Goal: Information Seeking & Learning: Learn about a topic

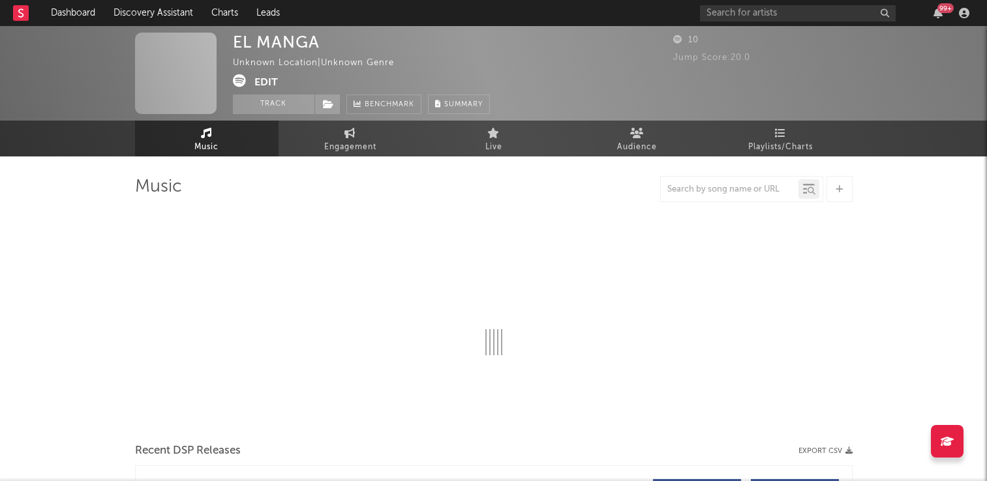
select select "6m"
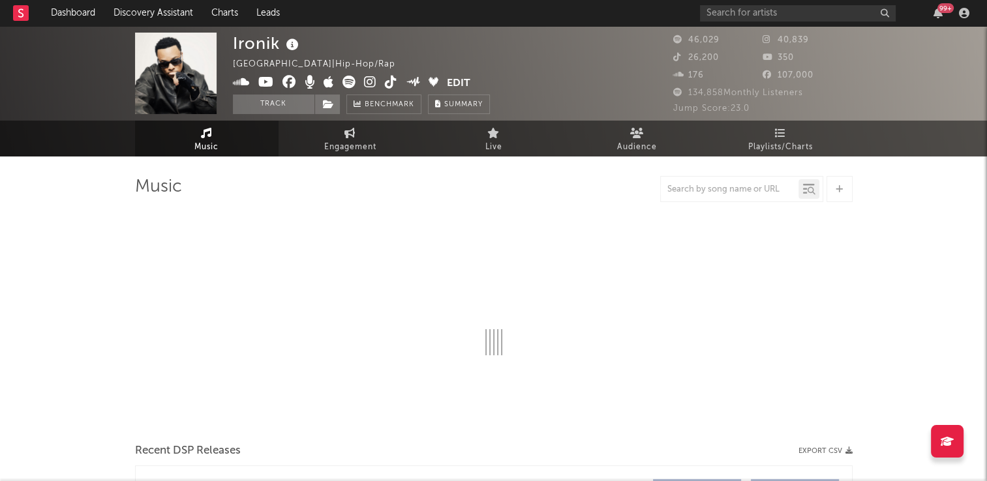
select select "6m"
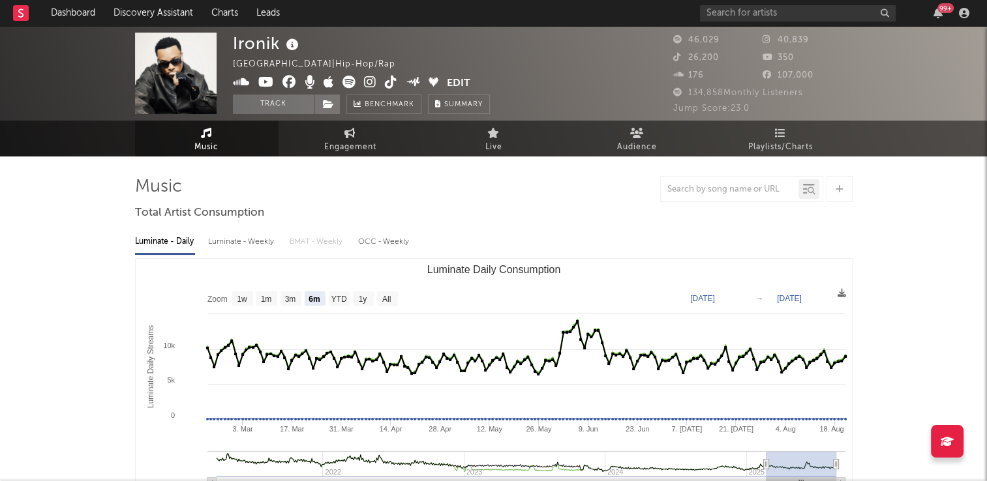
click at [292, 48] on icon at bounding box center [292, 45] width 19 height 18
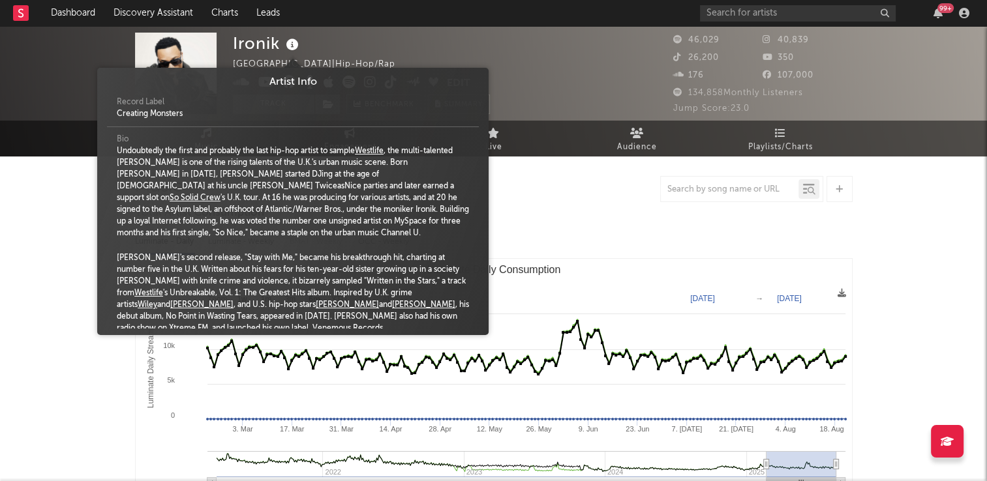
click at [365, 46] on div "Ironik United Kingdom | Hip-Hop/Rap Edit Track Benchmark Summary" at bounding box center [361, 74] width 257 height 82
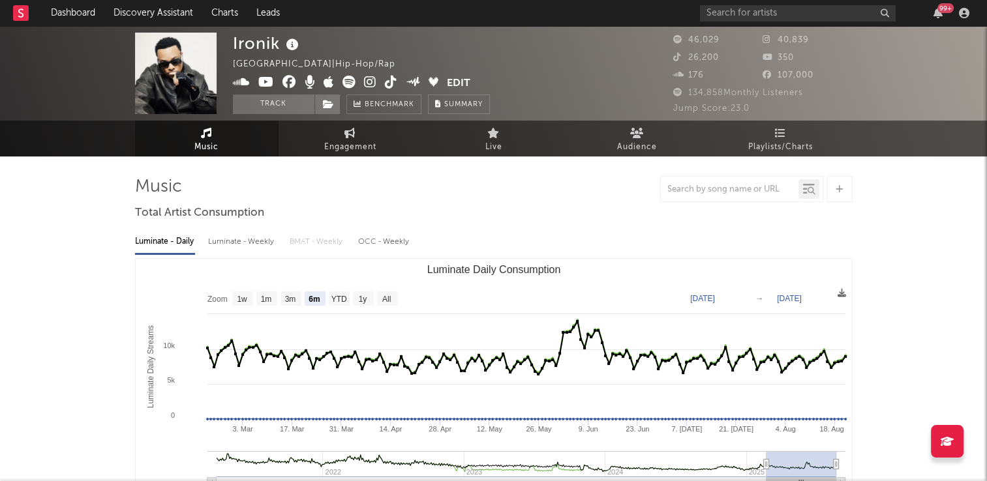
drag, startPoint x: 270, startPoint y: 103, endPoint x: 283, endPoint y: 198, distance: 95.5
click at [270, 103] on button "Track" at bounding box center [274, 105] width 82 height 20
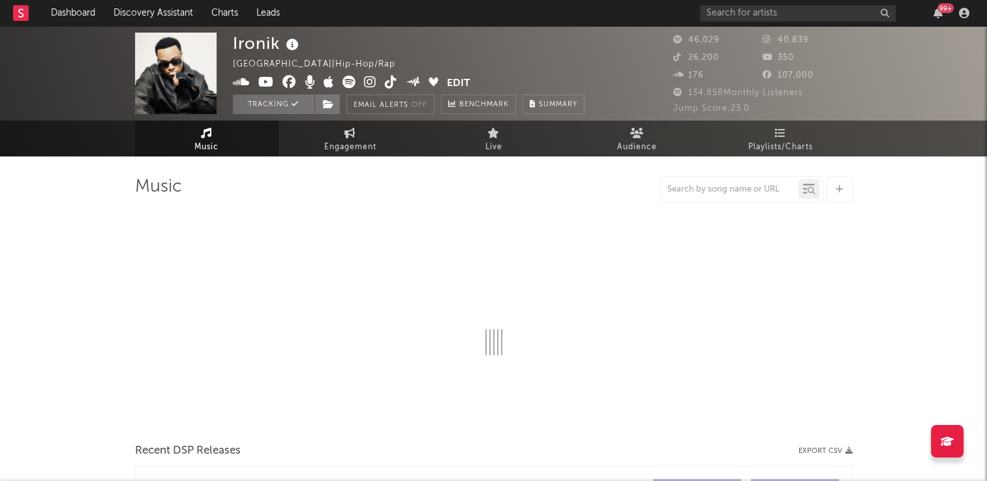
select select "6m"
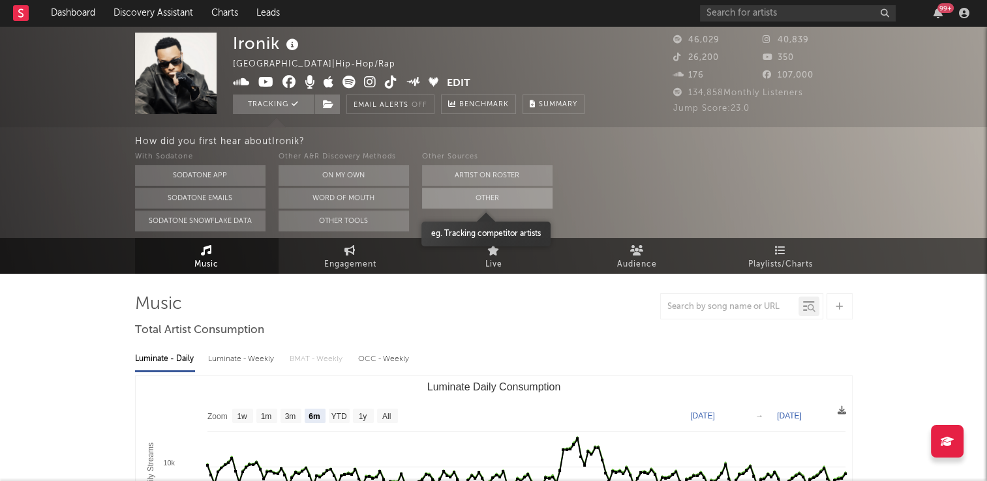
click at [458, 201] on button "Other" at bounding box center [487, 198] width 130 height 21
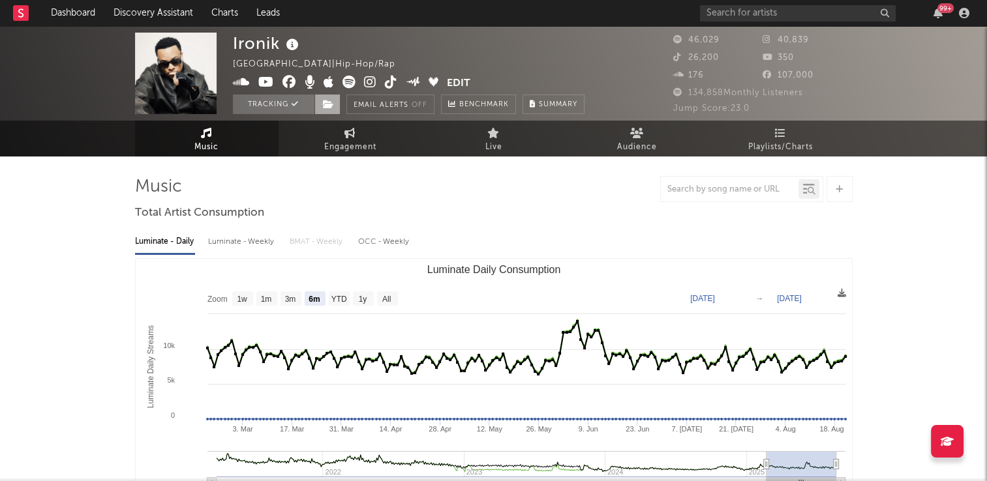
click at [324, 104] on icon at bounding box center [328, 104] width 11 height 9
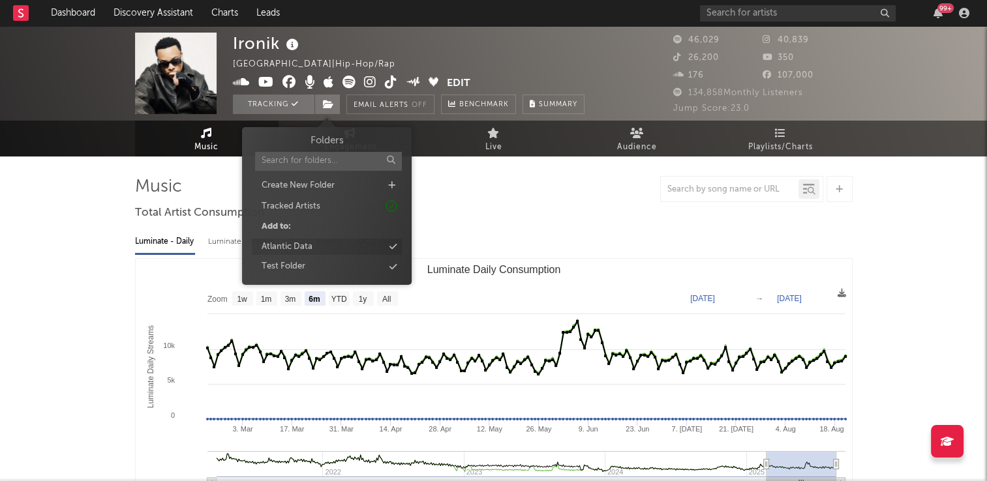
click at [330, 248] on div "Atlantic Data" at bounding box center [327, 247] width 150 height 17
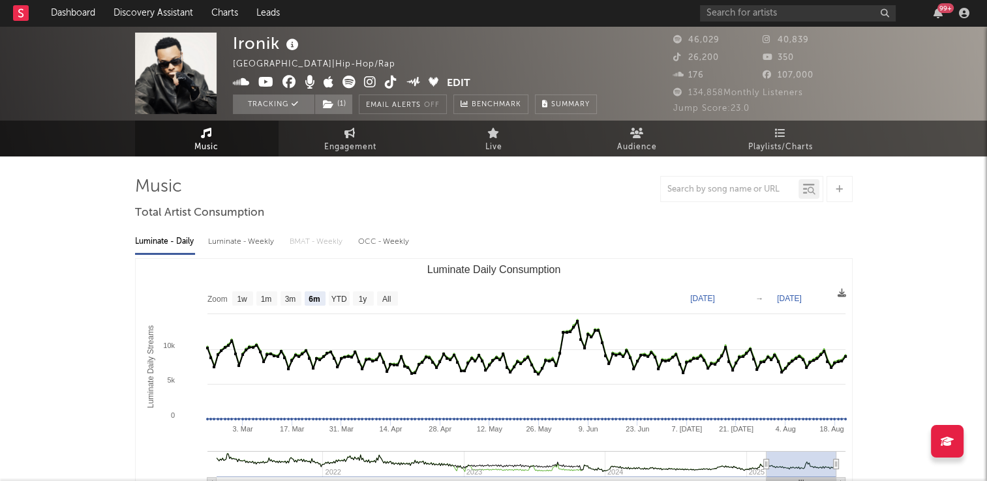
click at [478, 56] on div "Ironik United Kingdom | Hip-Hop/Rap Edit Tracking ( 1 ) Email Alerts Off Benchm…" at bounding box center [415, 74] width 364 height 82
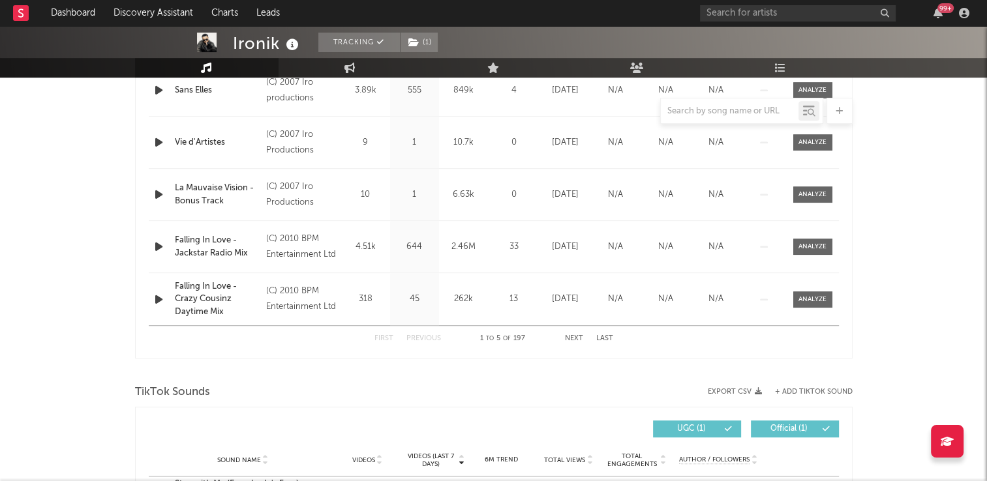
scroll to position [457, 0]
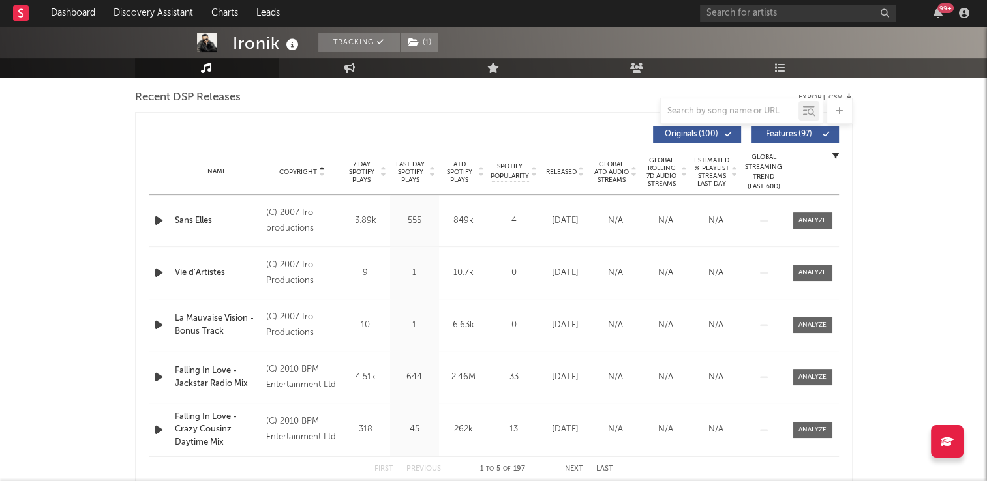
click at [321, 168] on icon at bounding box center [321, 169] width 7 height 5
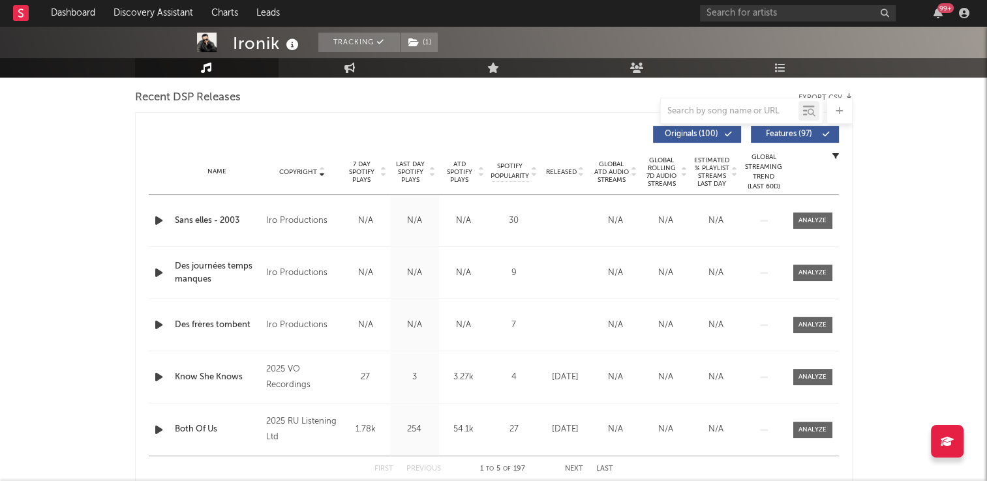
click at [321, 168] on icon at bounding box center [321, 169] width 7 height 5
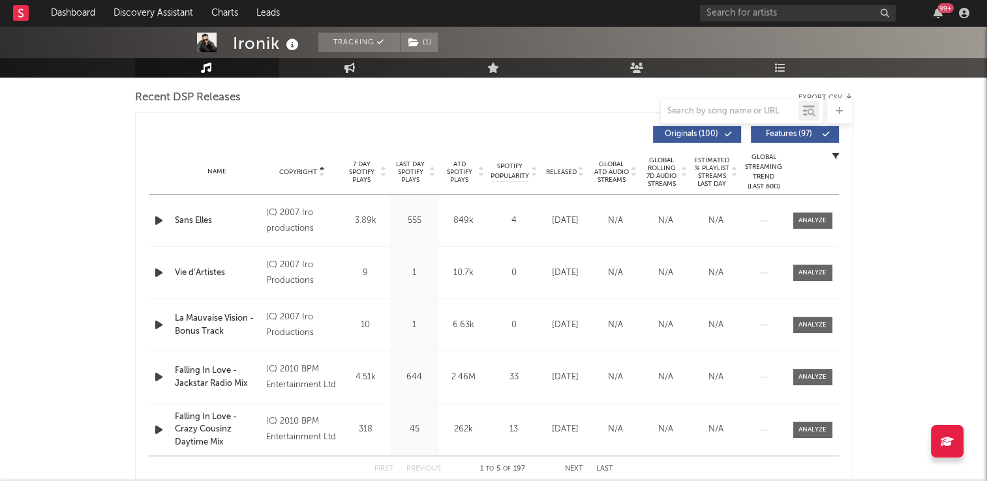
click at [321, 168] on icon at bounding box center [321, 169] width 7 height 5
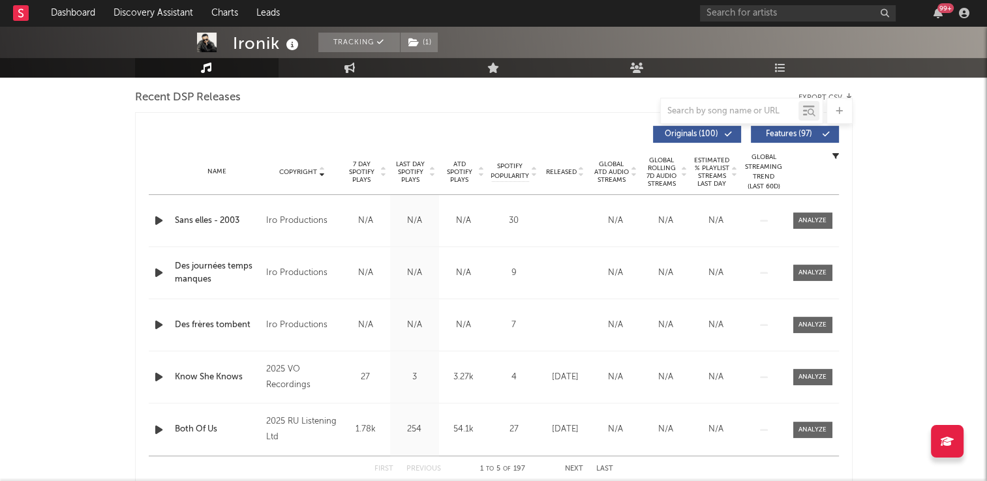
click at [321, 168] on icon at bounding box center [321, 169] width 7 height 5
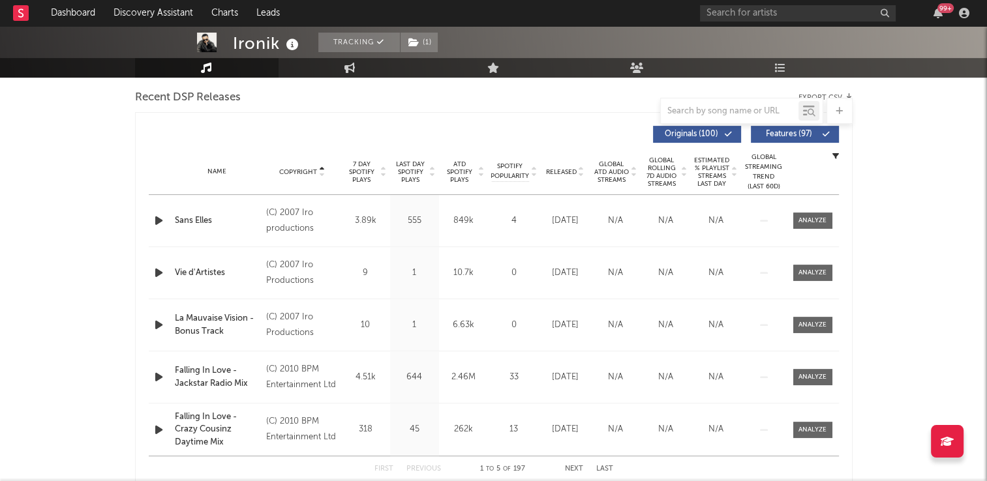
click at [321, 168] on icon at bounding box center [321, 169] width 7 height 5
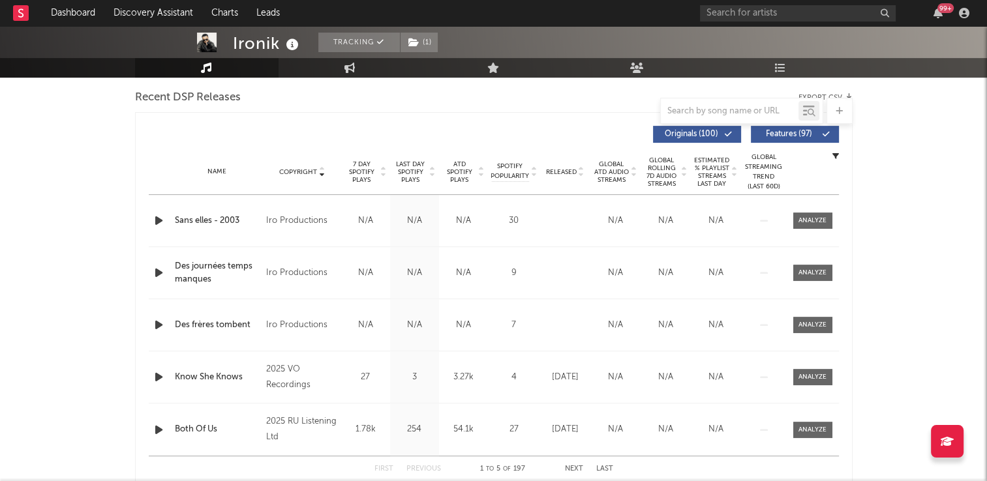
click at [321, 168] on icon at bounding box center [321, 169] width 7 height 5
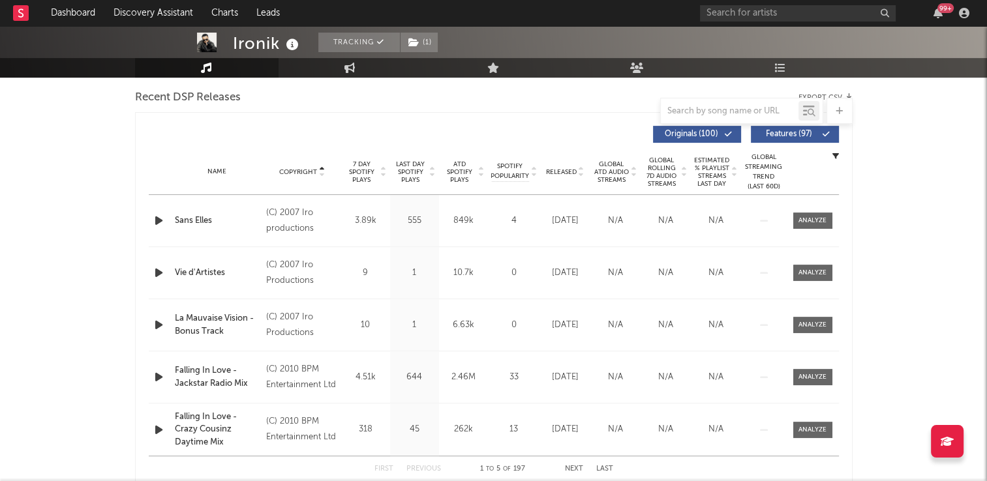
click at [321, 168] on icon at bounding box center [321, 169] width 7 height 5
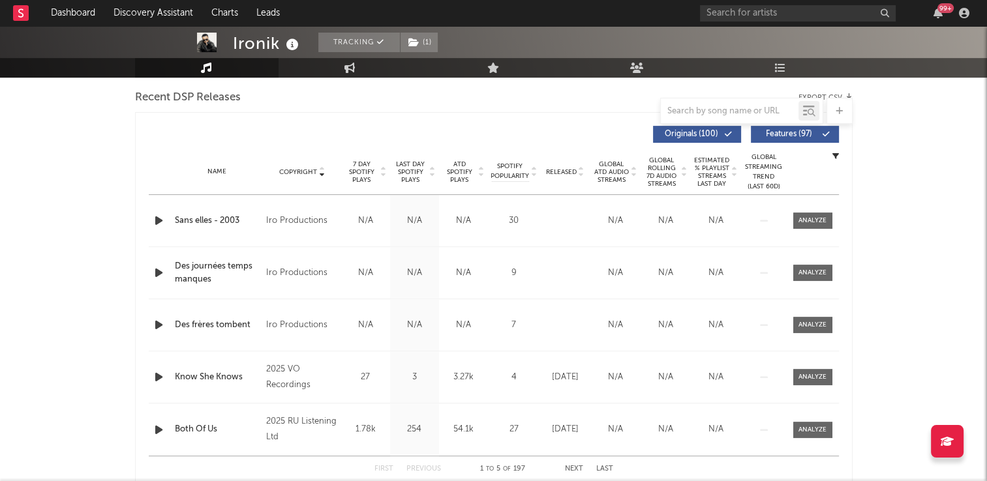
click at [321, 168] on icon at bounding box center [321, 169] width 7 height 5
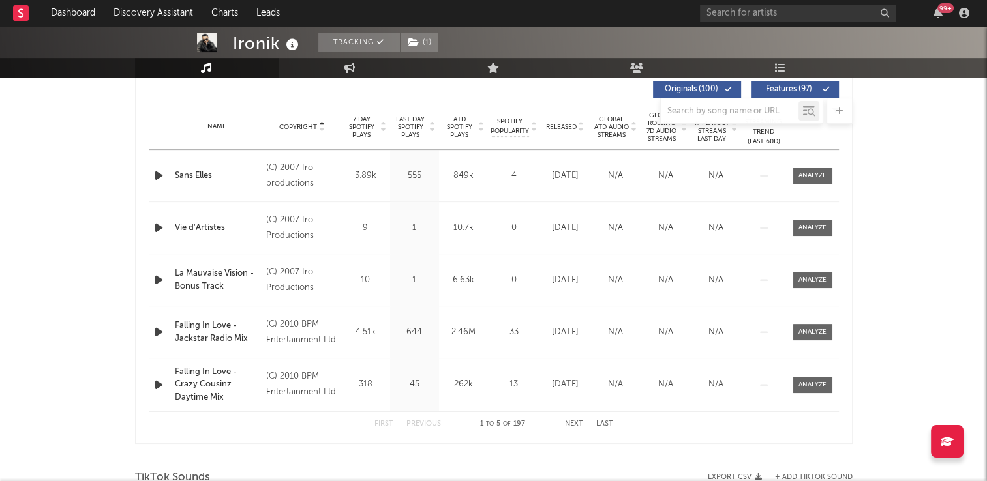
scroll to position [522, 0]
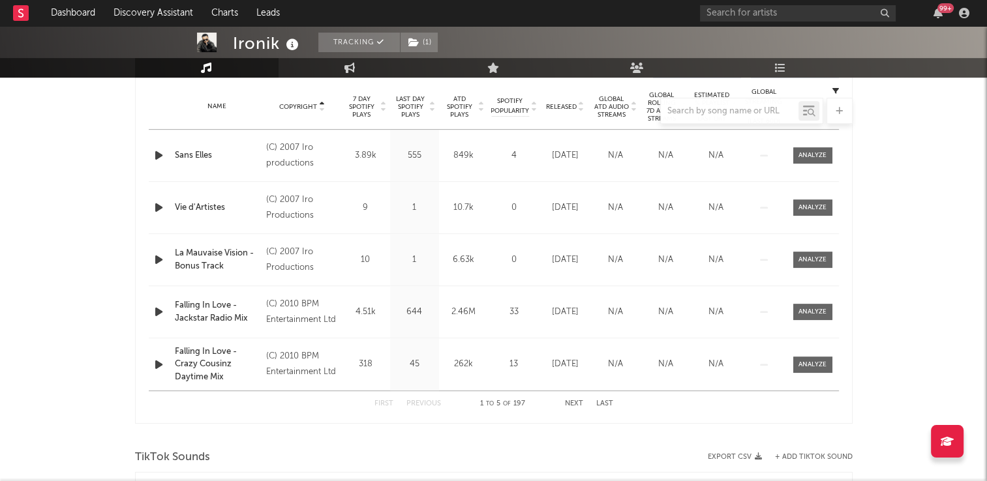
click at [572, 403] on button "Next" at bounding box center [574, 403] width 18 height 7
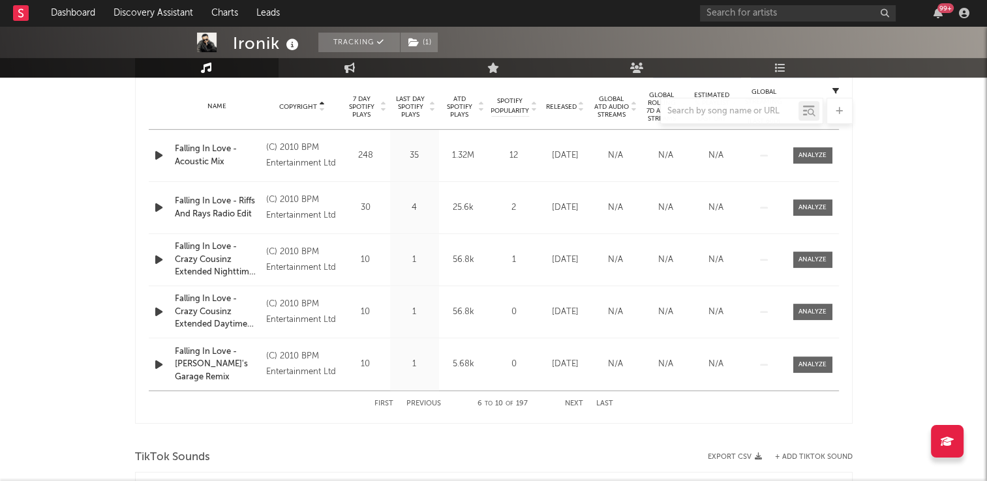
click at [572, 403] on button "Next" at bounding box center [574, 403] width 18 height 7
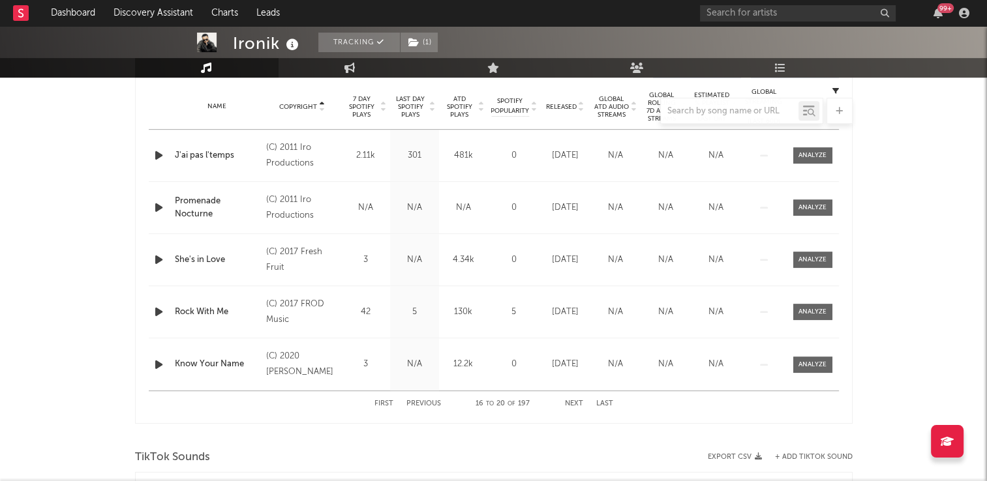
click at [572, 403] on button "Next" at bounding box center [574, 403] width 18 height 7
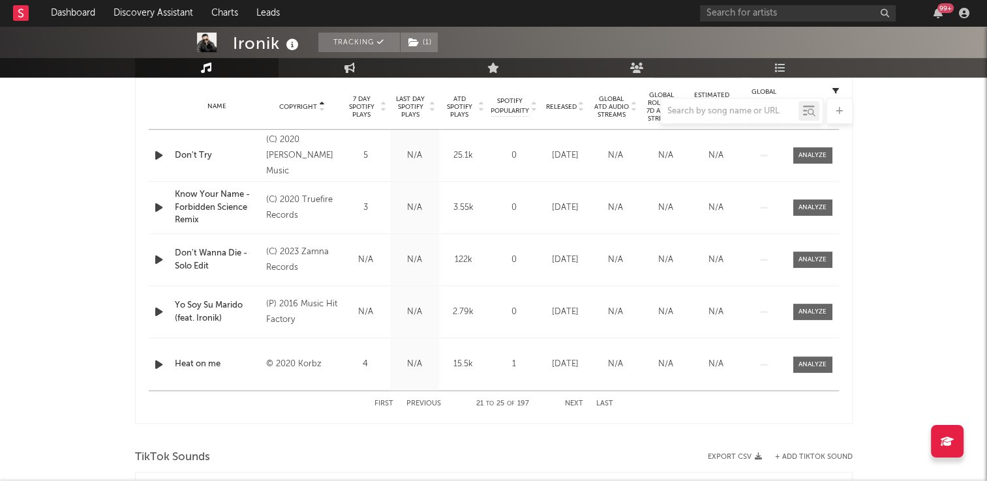
click at [572, 403] on button "Next" at bounding box center [574, 403] width 18 height 7
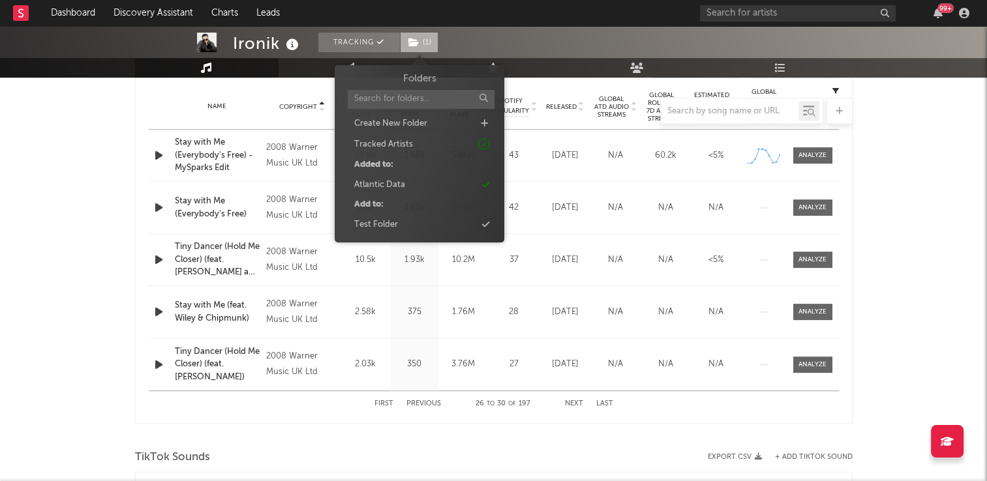
click at [424, 42] on span "( 1 )" at bounding box center [419, 43] width 38 height 20
click at [386, 186] on div "Atlantic Data" at bounding box center [379, 185] width 51 height 13
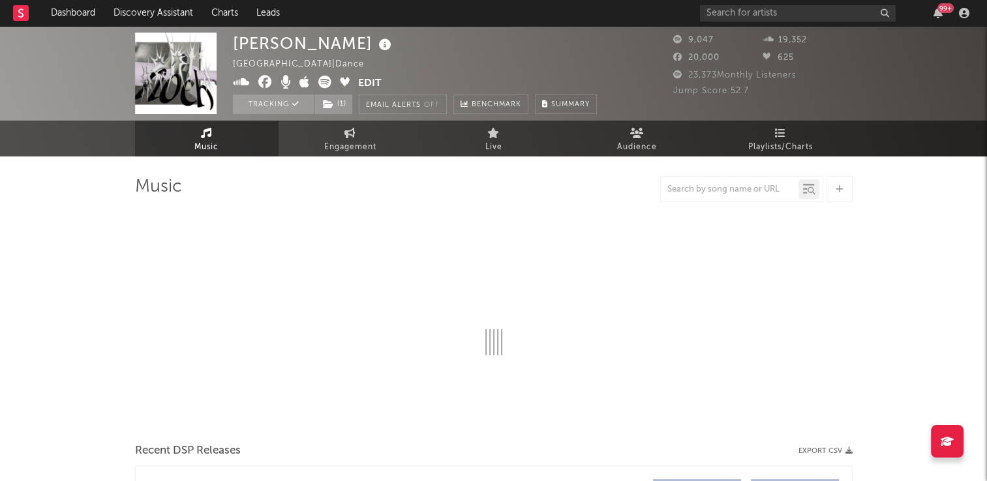
select select "6m"
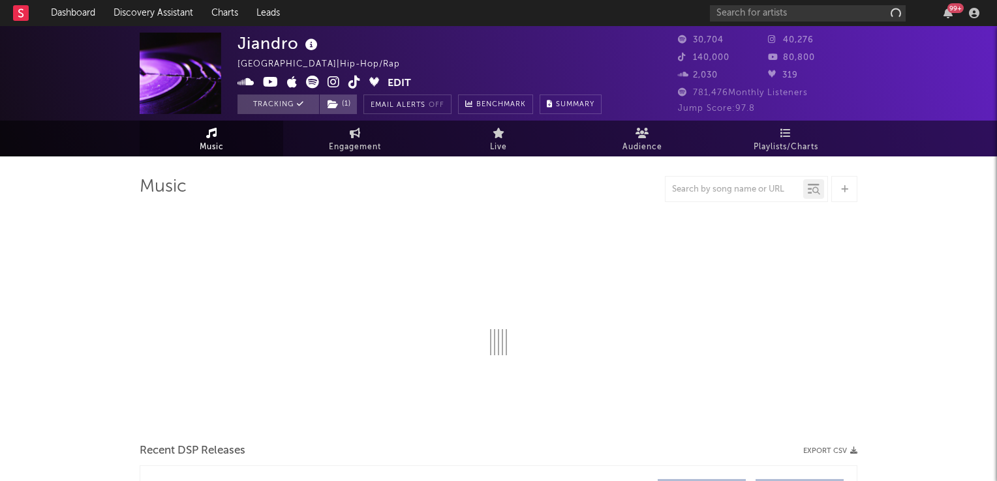
select select "1w"
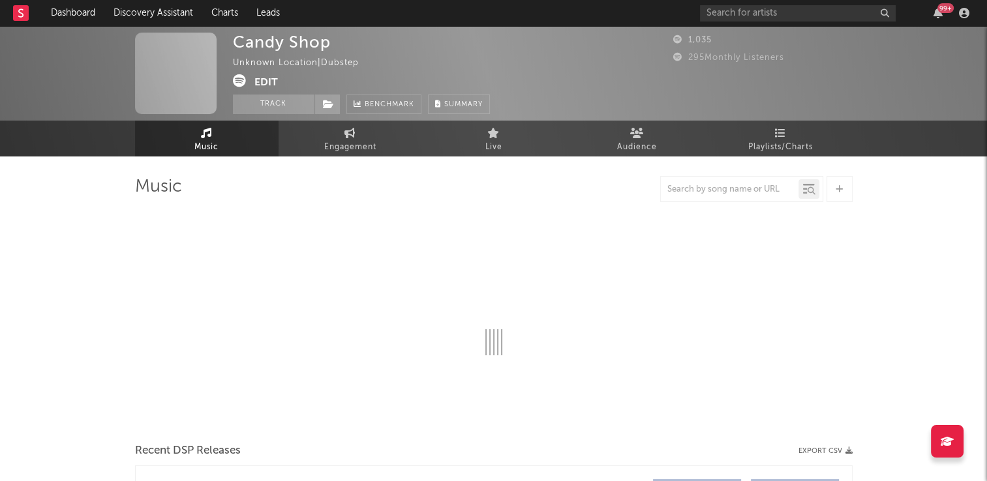
select select "1w"
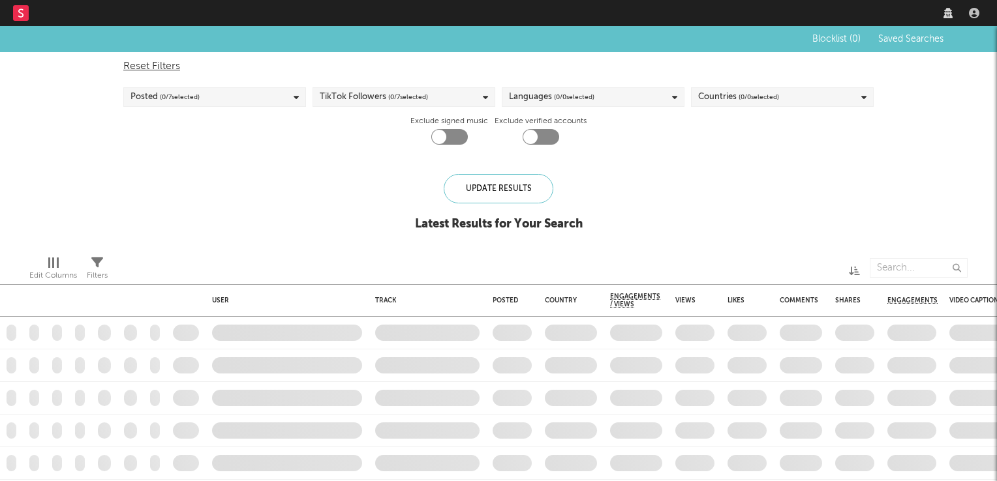
checkbox input "true"
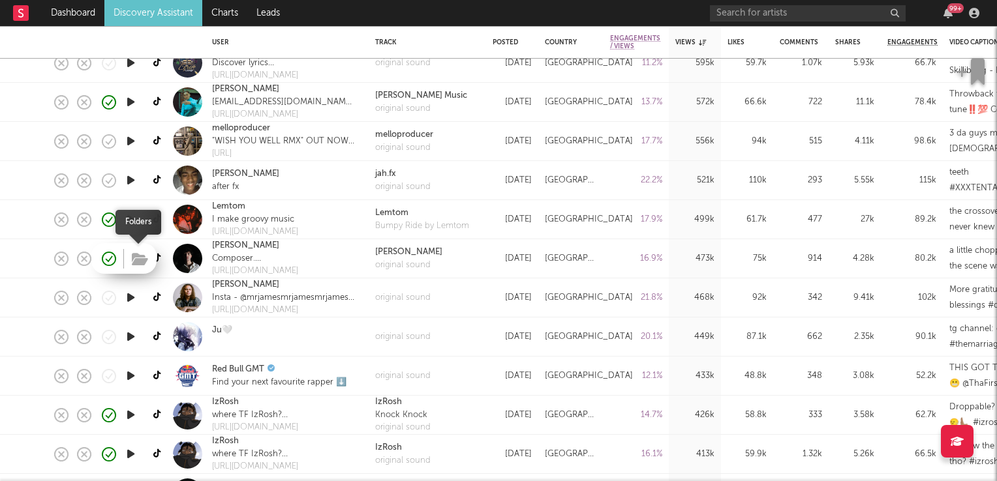
click at [138, 255] on icon "button" at bounding box center [140, 259] width 16 height 14
click at [250, 249] on link "Jamie Duffy" at bounding box center [245, 245] width 67 height 13
click at [133, 340] on icon "button" at bounding box center [131, 337] width 14 height 16
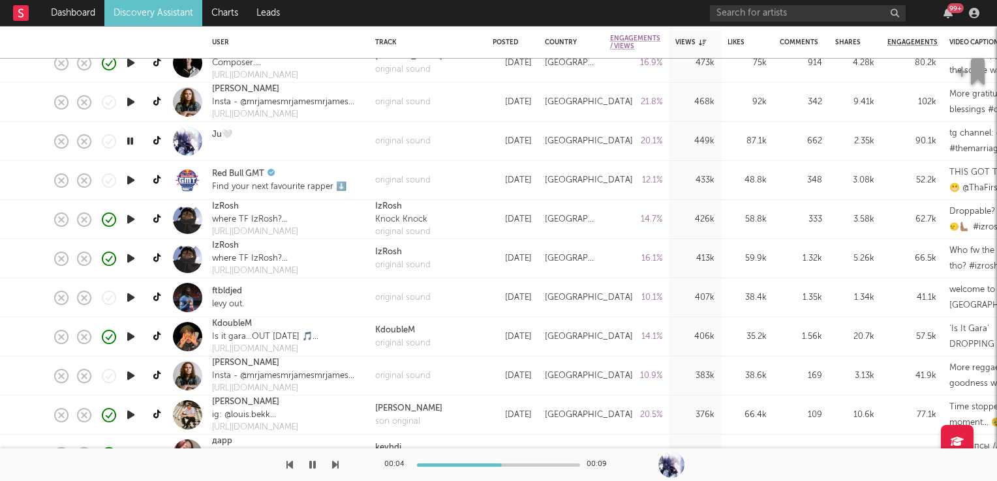
click at [132, 145] on icon "button" at bounding box center [130, 141] width 12 height 16
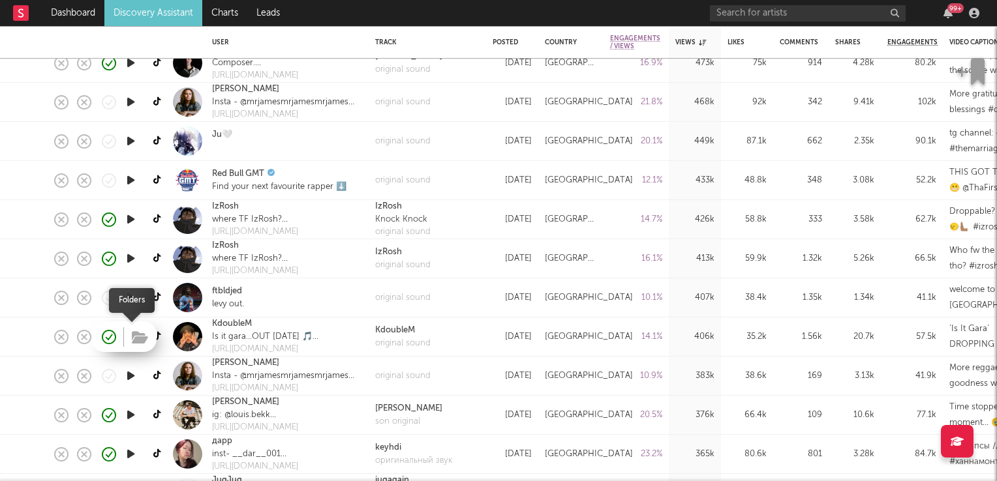
click at [138, 337] on icon "button" at bounding box center [140, 338] width 16 height 14
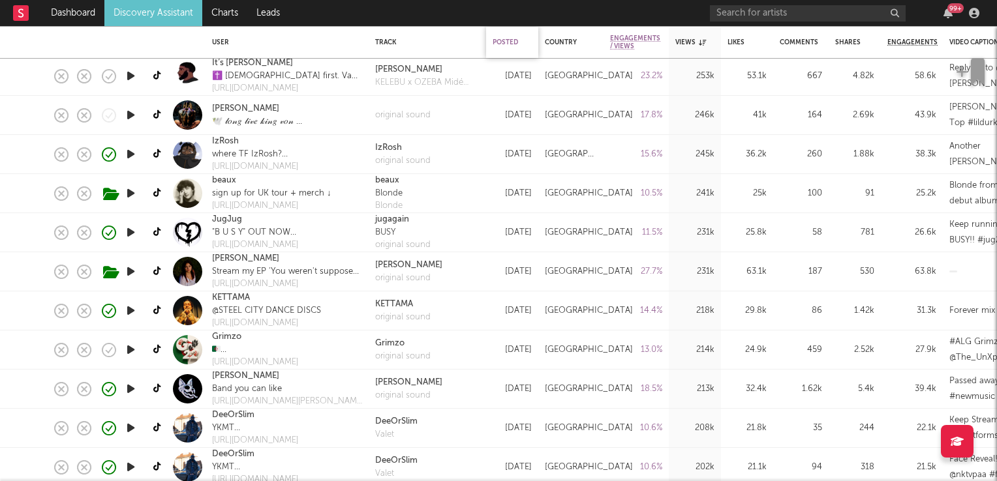
click at [518, 40] on div "Posted" at bounding box center [508, 42] width 33 height 8
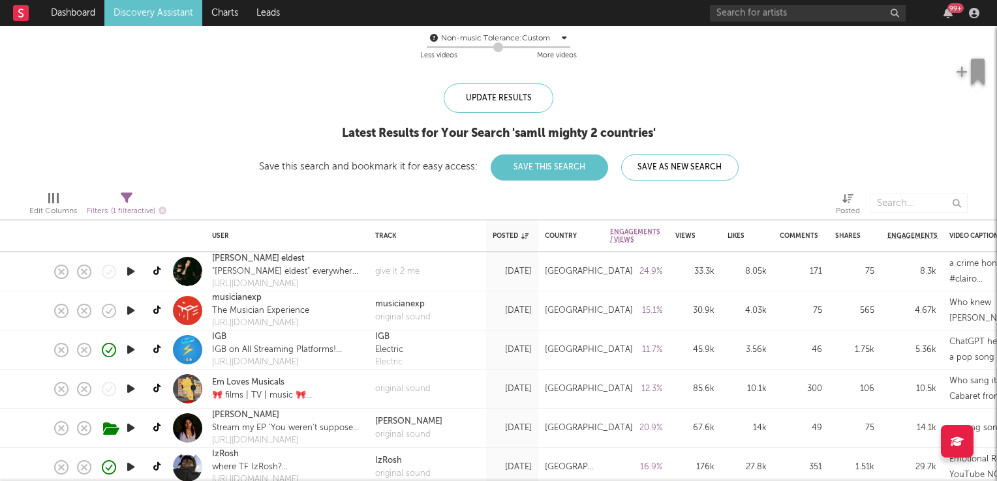
click at [132, 270] on icon "button" at bounding box center [131, 272] width 14 height 16
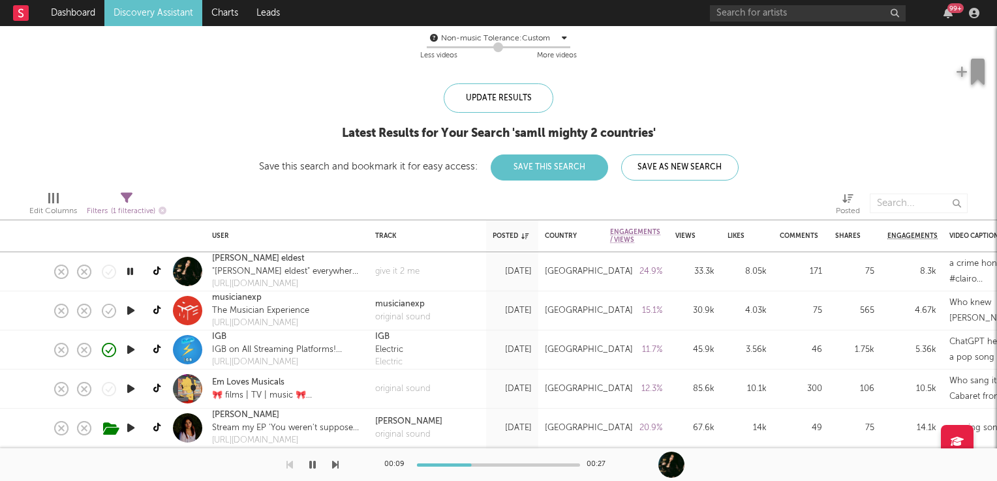
click at [131, 273] on icon "button" at bounding box center [130, 272] width 12 height 16
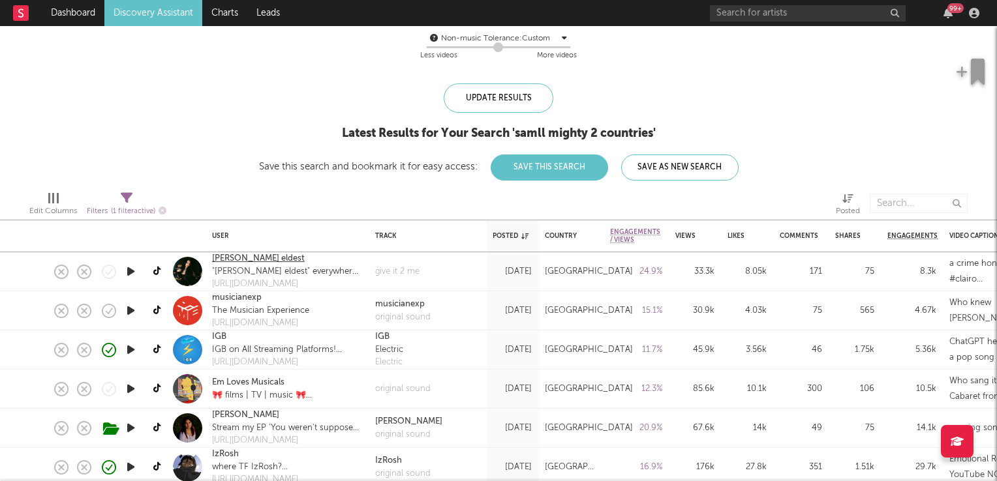
click at [246, 254] on link "heidi eldest" at bounding box center [258, 258] width 93 height 13
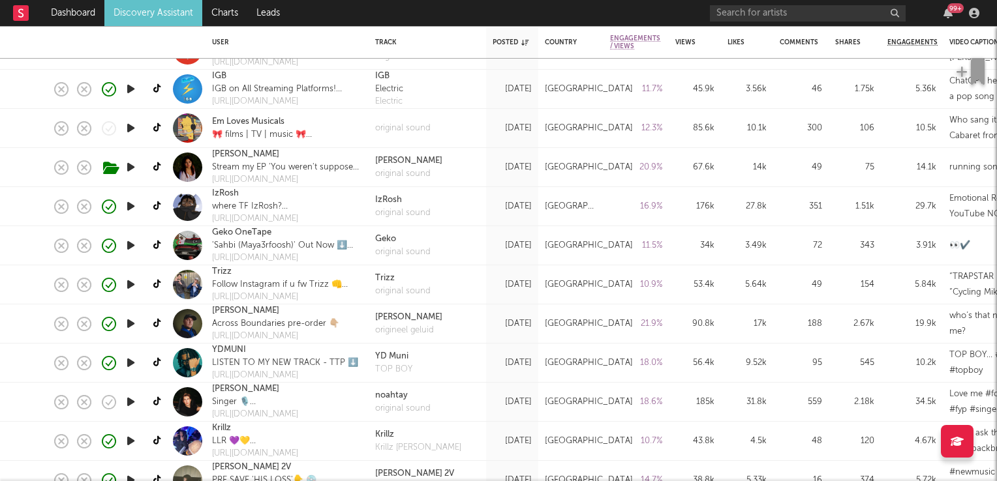
click at [133, 248] on icon "button" at bounding box center [131, 245] width 14 height 16
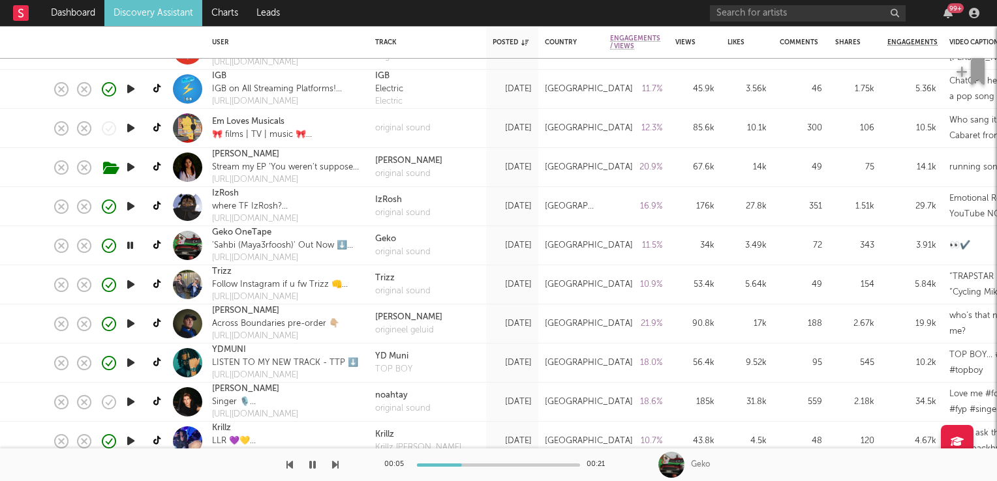
click at [133, 248] on icon "button" at bounding box center [130, 245] width 12 height 16
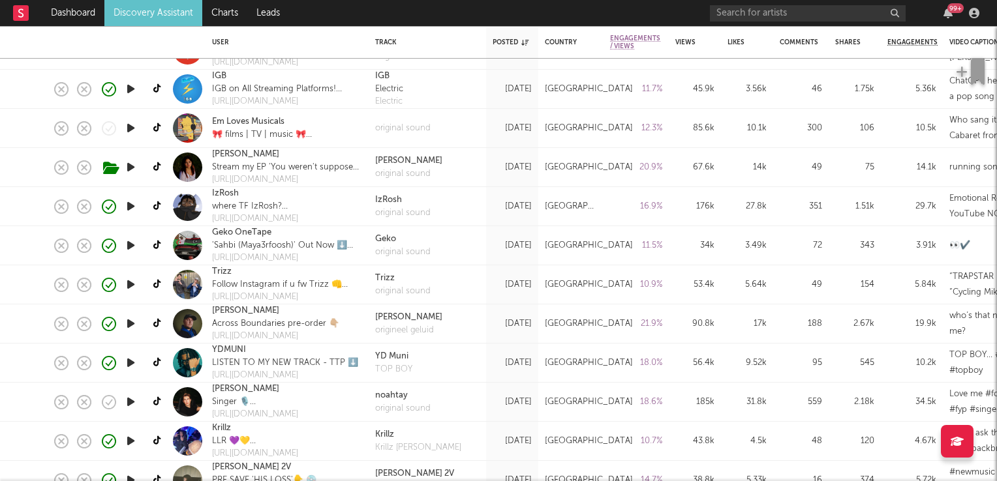
click at [133, 325] on icon "button" at bounding box center [131, 324] width 14 height 16
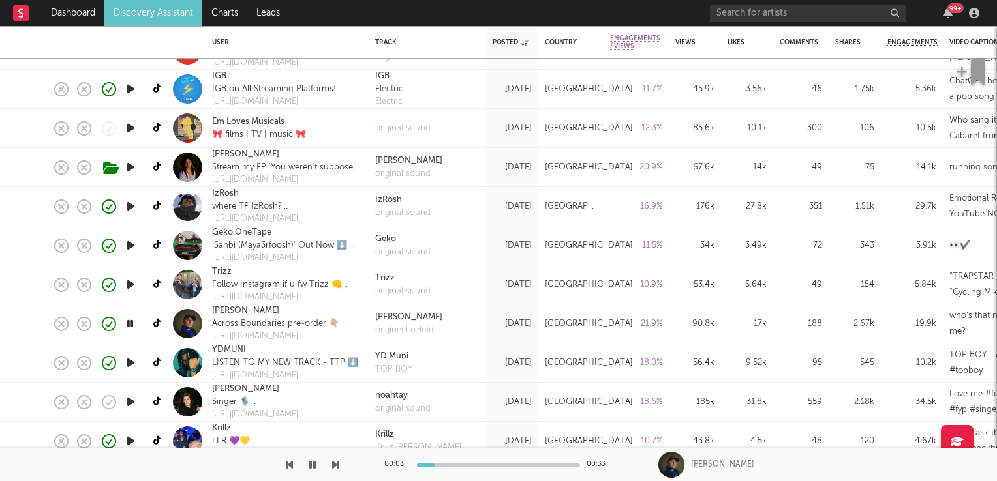
click at [133, 325] on icon "button" at bounding box center [130, 324] width 12 height 16
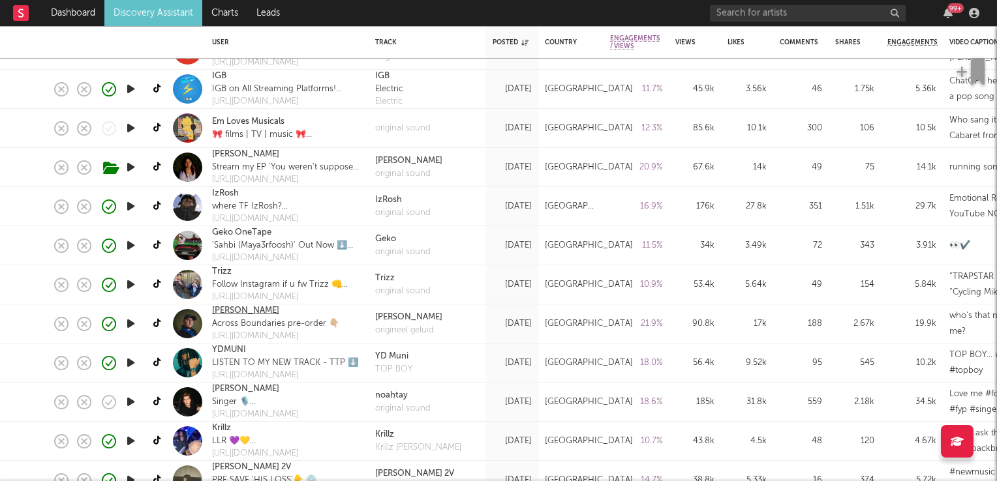
click at [238, 307] on link "Chris Stussy" at bounding box center [245, 311] width 67 height 13
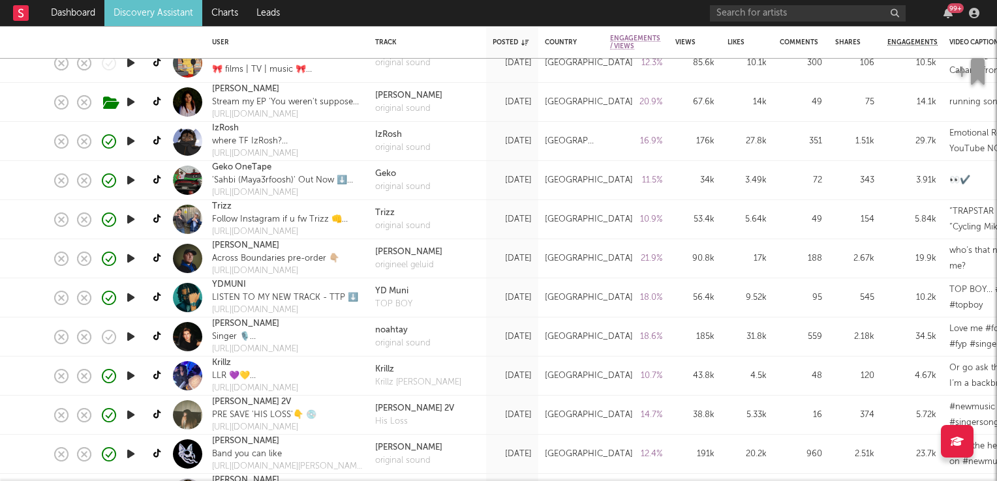
click at [133, 335] on icon "button" at bounding box center [131, 337] width 14 height 16
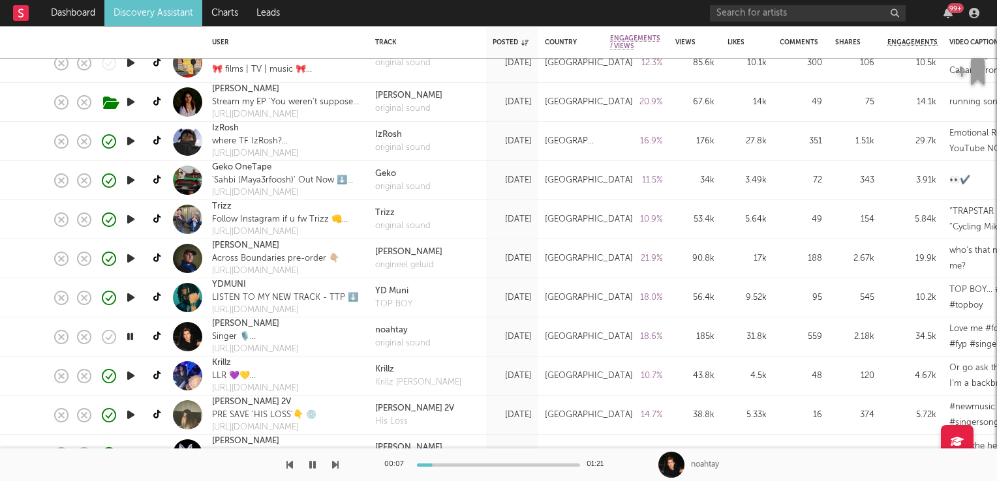
click at [131, 335] on icon "button" at bounding box center [130, 337] width 12 height 16
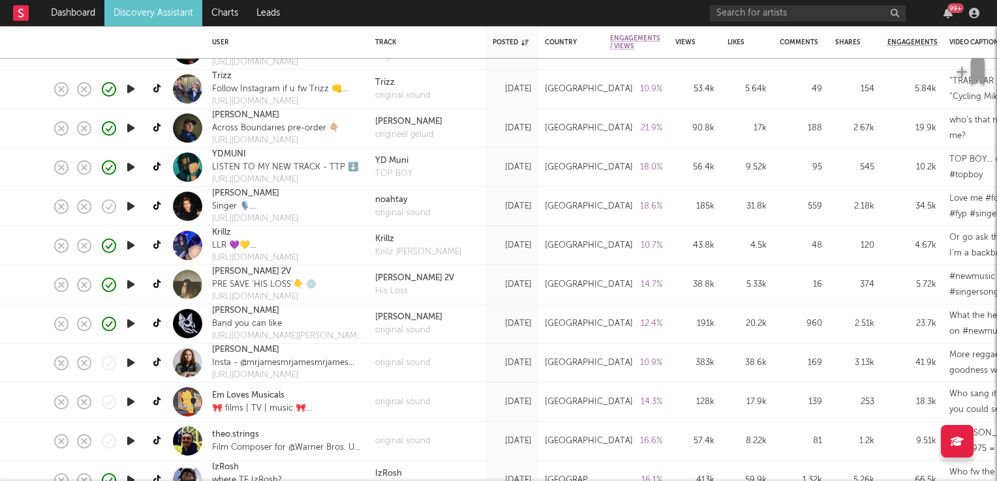
click at [130, 284] on icon "button" at bounding box center [131, 285] width 14 height 16
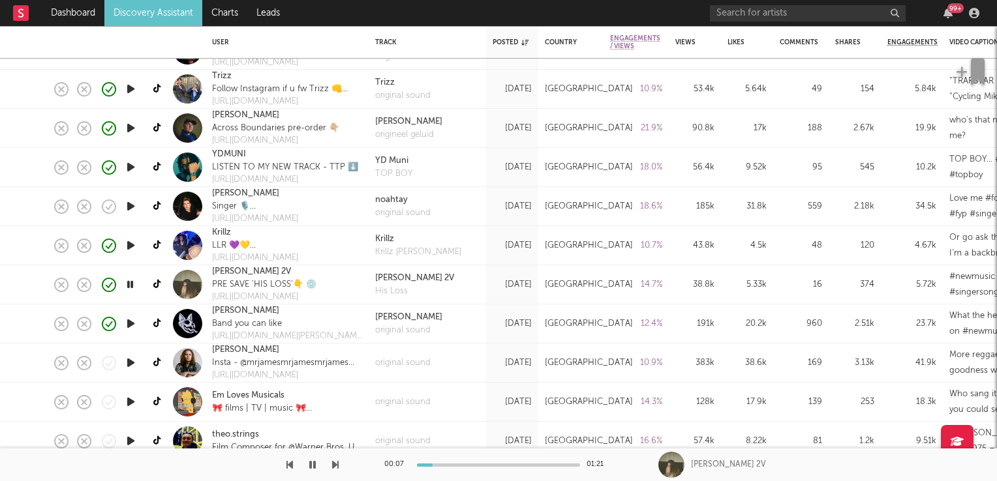
click at [130, 284] on icon "button" at bounding box center [130, 285] width 12 height 16
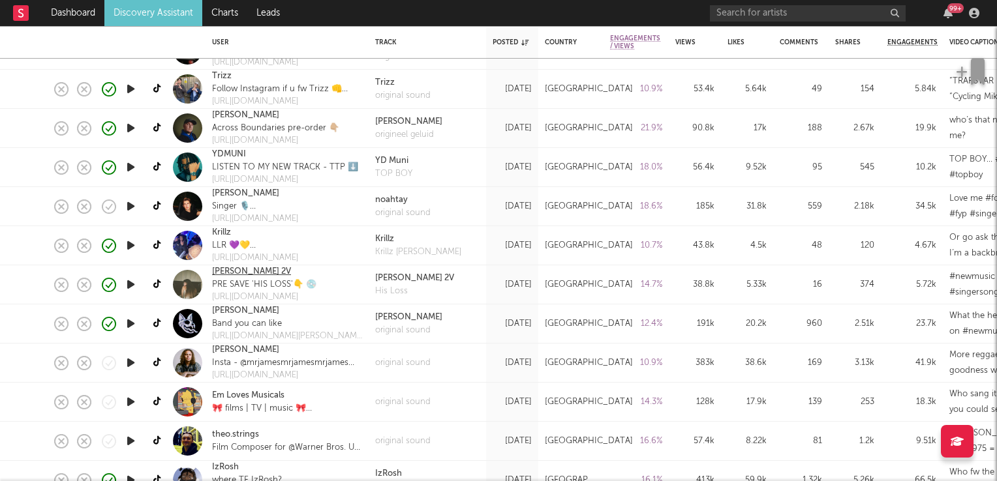
click at [235, 274] on link "Natalie 2V" at bounding box center [251, 271] width 79 height 13
click at [128, 286] on icon "button" at bounding box center [131, 285] width 14 height 16
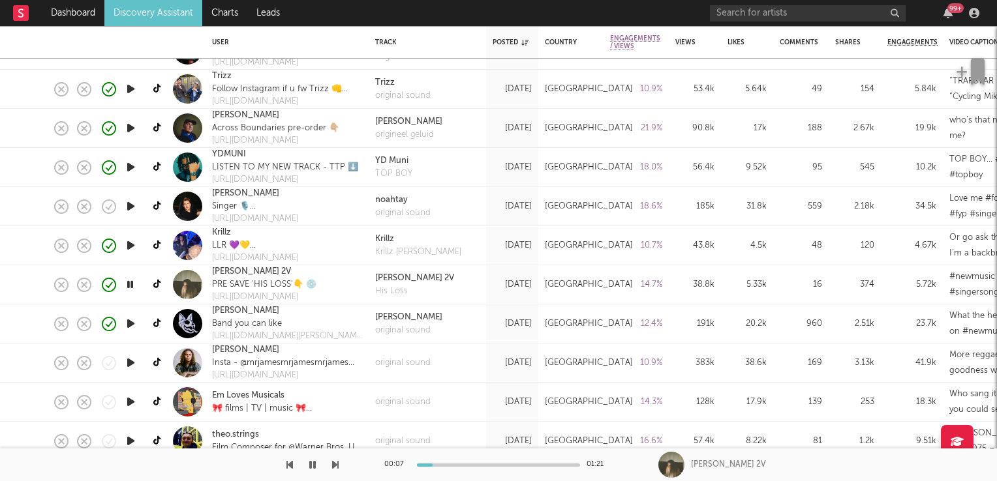
click at [128, 286] on icon "button" at bounding box center [130, 285] width 12 height 16
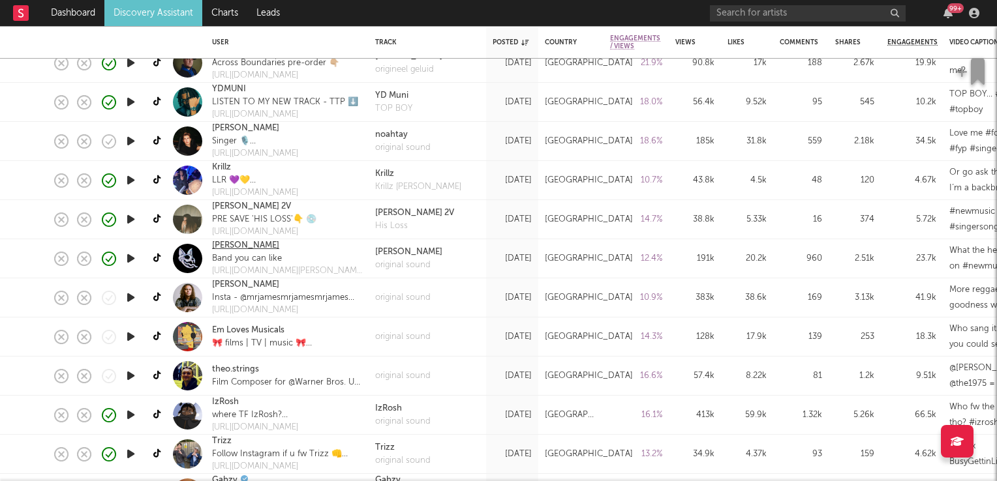
click at [227, 247] on link "Lovejoy" at bounding box center [245, 245] width 67 height 13
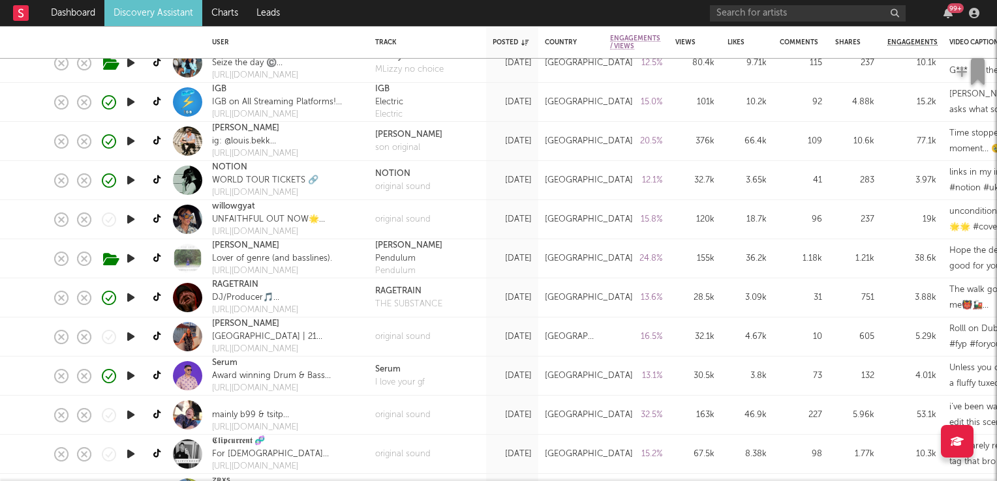
click at [130, 334] on icon "button" at bounding box center [131, 337] width 14 height 16
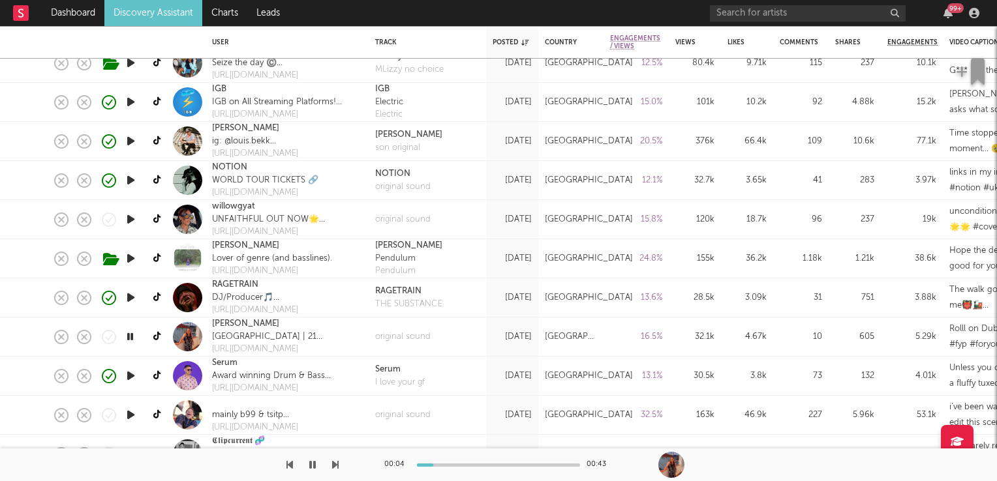
click at [130, 334] on icon "button" at bounding box center [130, 337] width 12 height 16
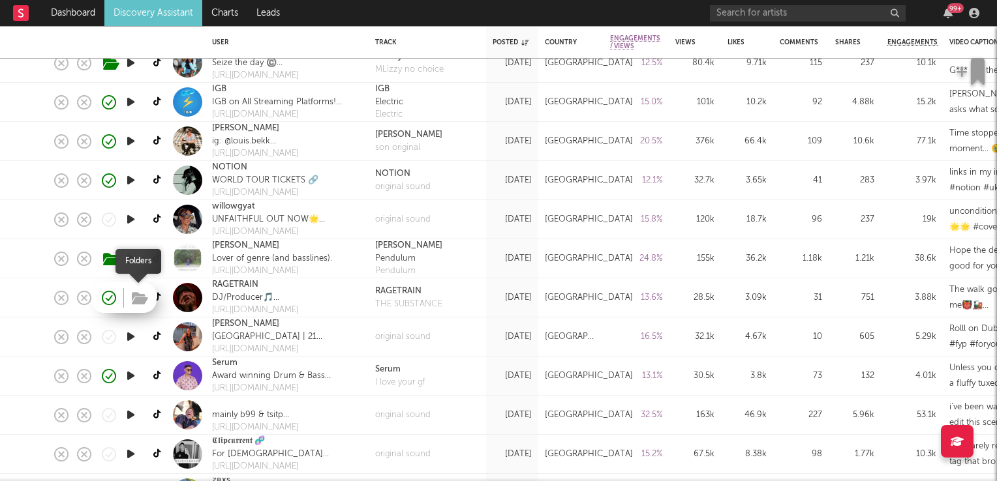
click at [133, 304] on icon "button" at bounding box center [140, 299] width 16 height 14
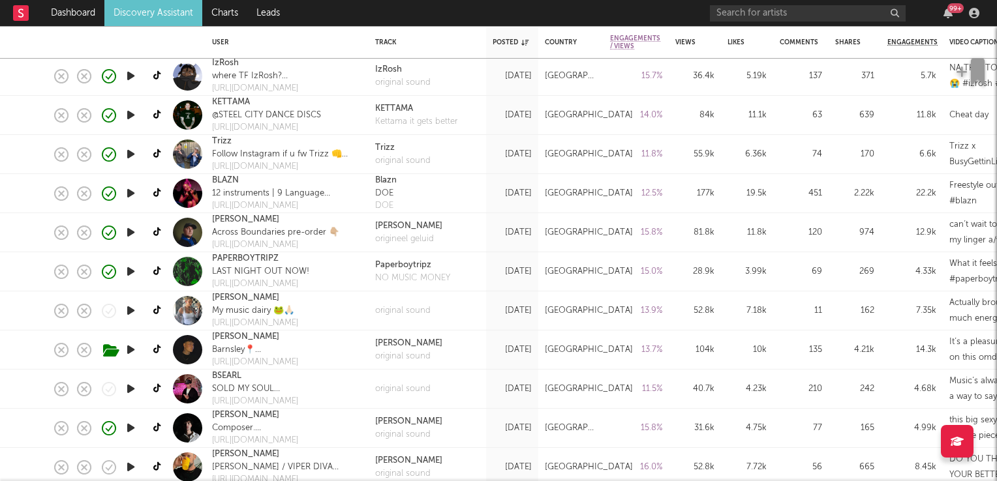
click at [133, 313] on icon "button" at bounding box center [131, 311] width 14 height 16
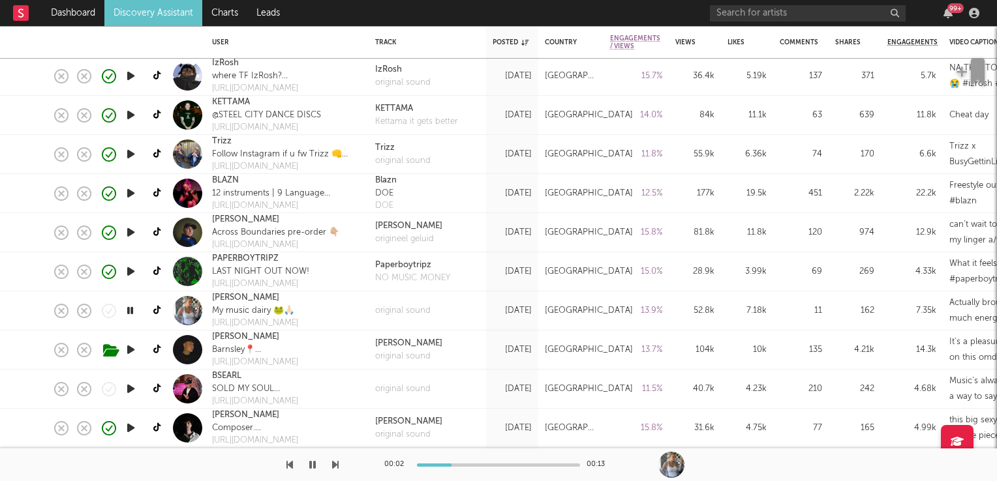
click at [133, 313] on icon "button" at bounding box center [130, 311] width 12 height 16
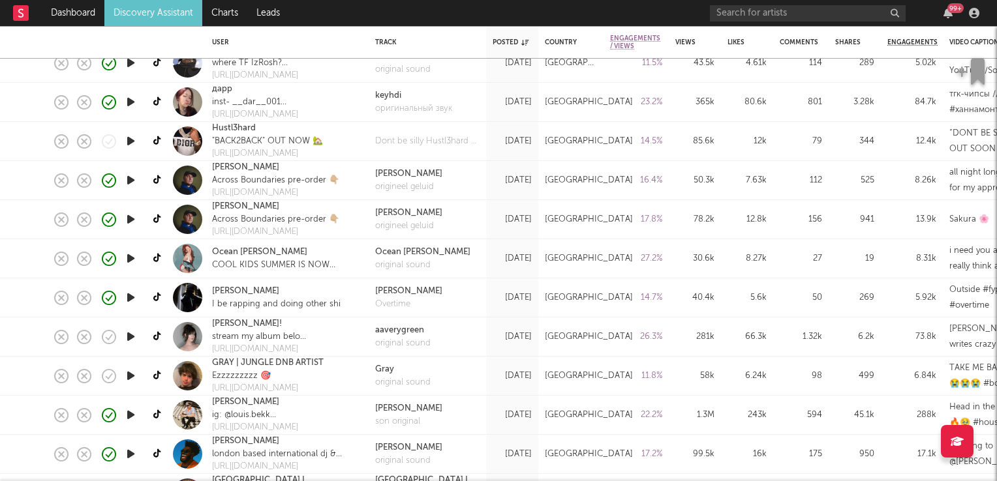
click at [134, 261] on icon "button" at bounding box center [131, 258] width 14 height 16
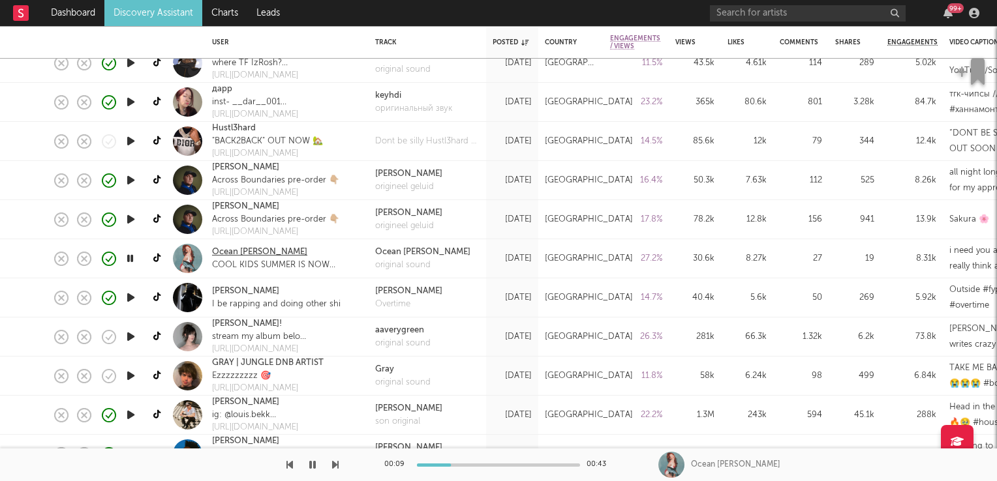
click at [243, 250] on link "Ocean LeClair" at bounding box center [259, 252] width 95 height 13
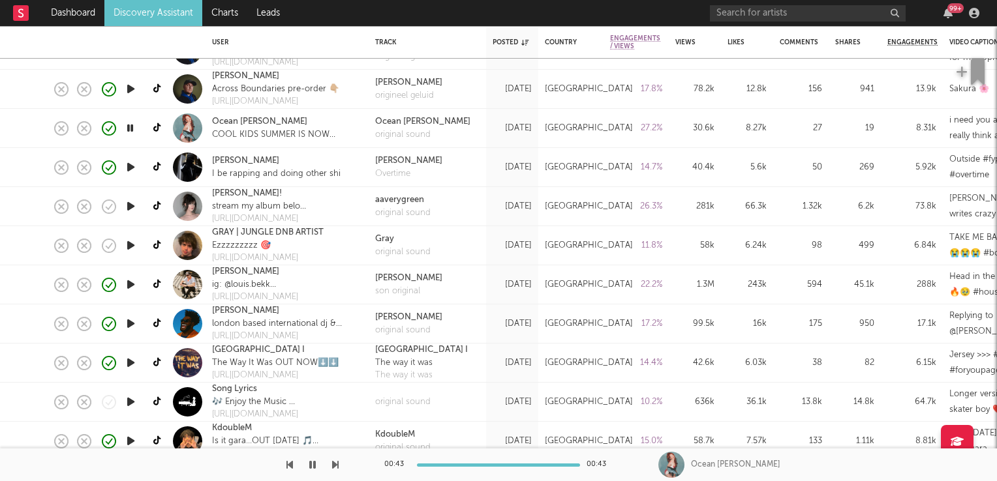
click at [128, 245] on icon "button" at bounding box center [131, 245] width 14 height 16
click at [128, 241] on icon "button" at bounding box center [130, 245] width 12 height 16
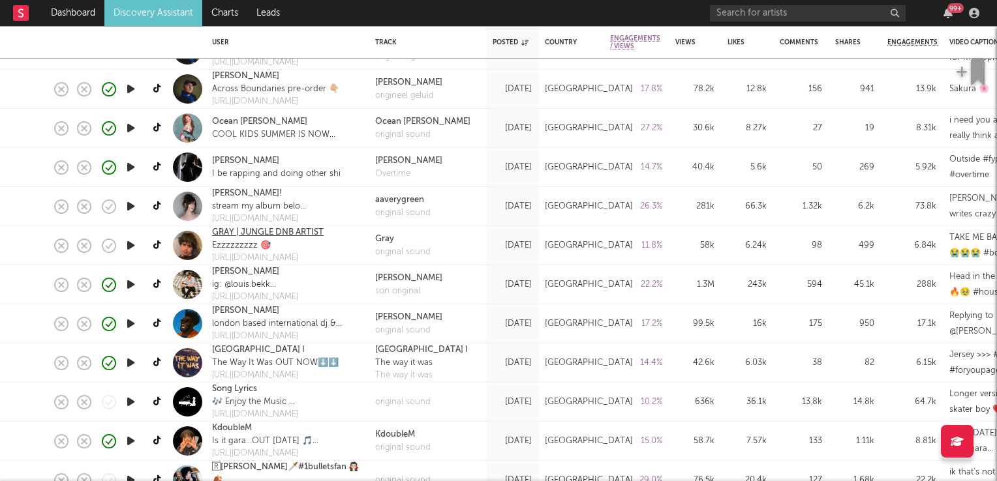
click at [264, 233] on link "GRAY | JUNGLE DNB ARTIST" at bounding box center [268, 232] width 112 height 13
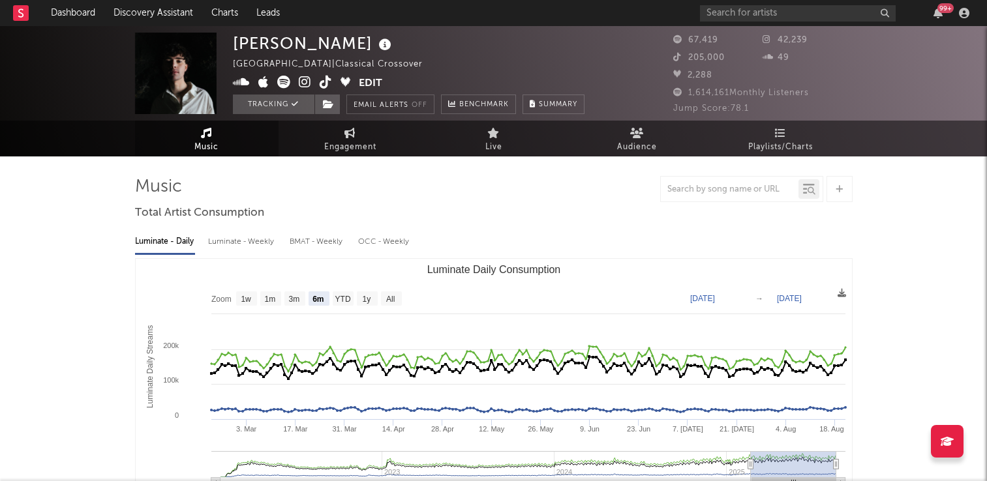
select select "6m"
click at [322, 87] on icon at bounding box center [326, 82] width 12 height 13
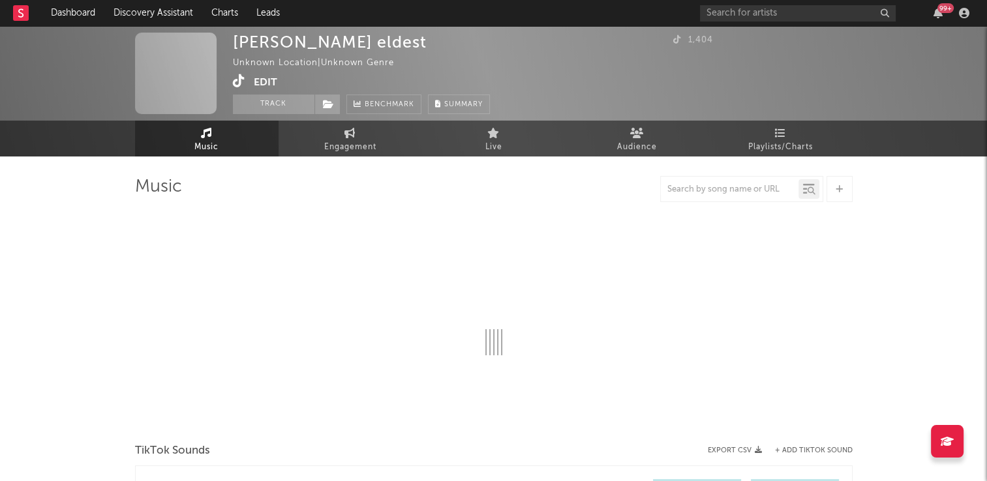
select select "1w"
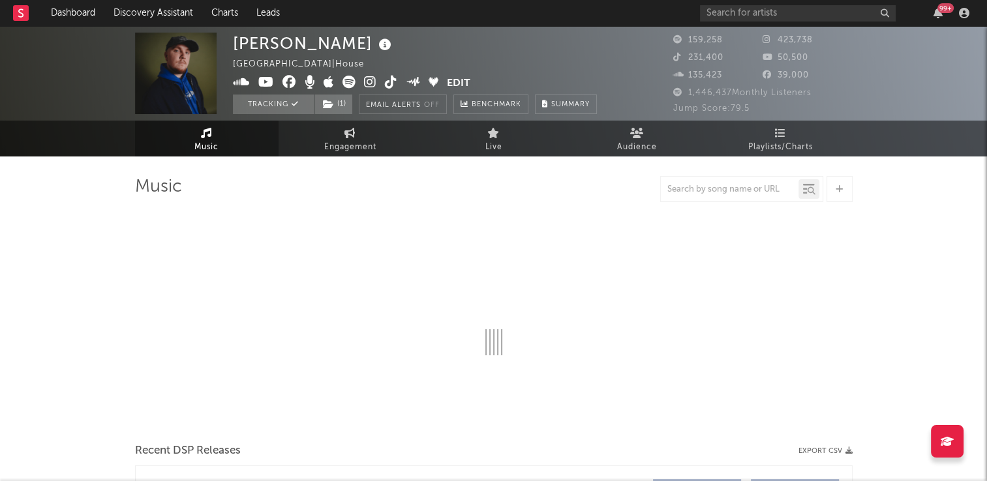
select select "6m"
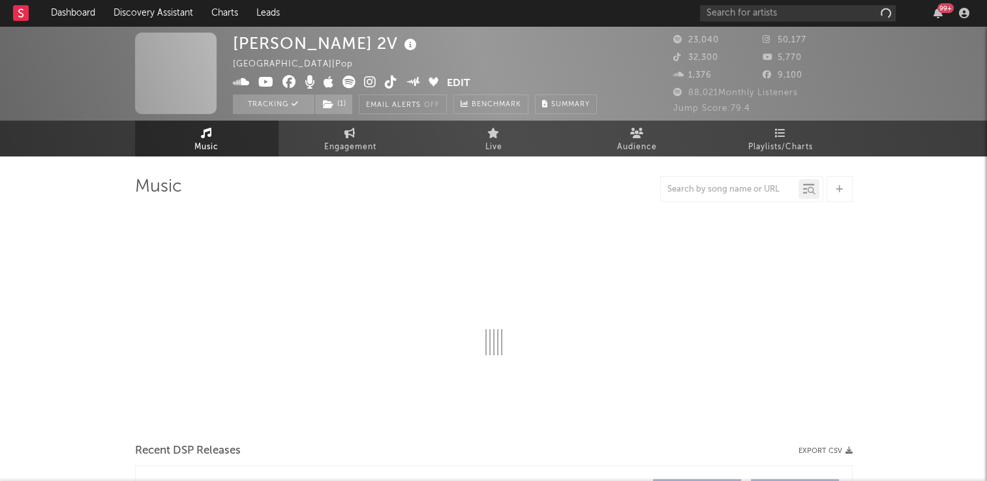
select select "6m"
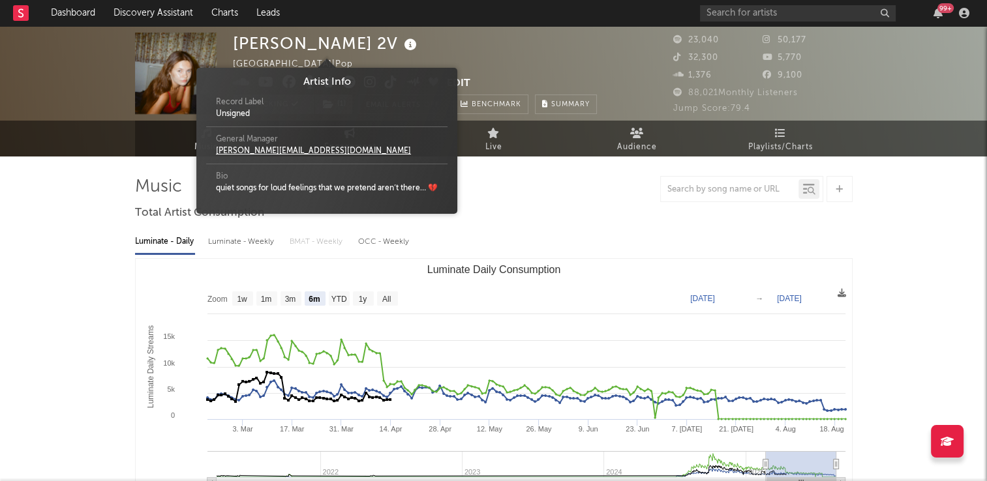
click at [401, 46] on icon at bounding box center [410, 45] width 19 height 18
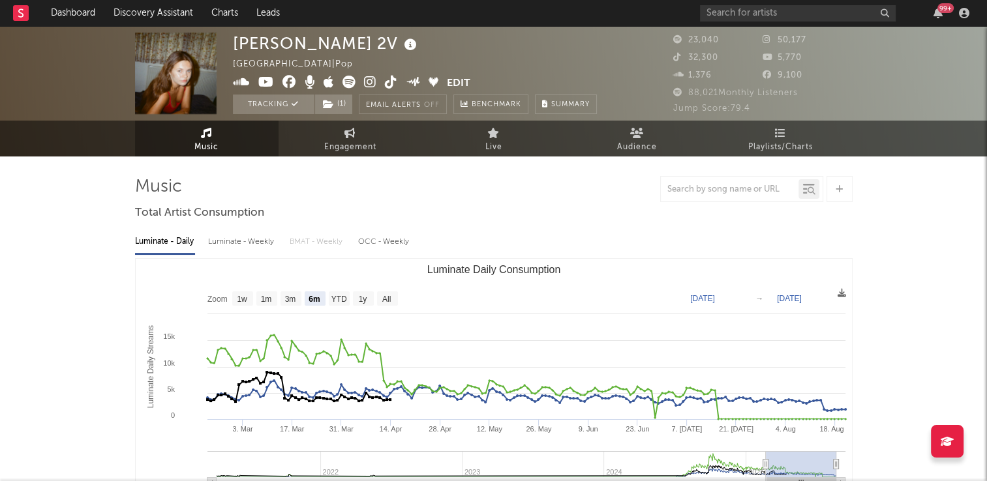
click at [413, 57] on div "Natalie 2V United Kingdom | Pop Edit Tracking ( 1 ) Email Alerts Off Benchmark …" at bounding box center [415, 74] width 364 height 82
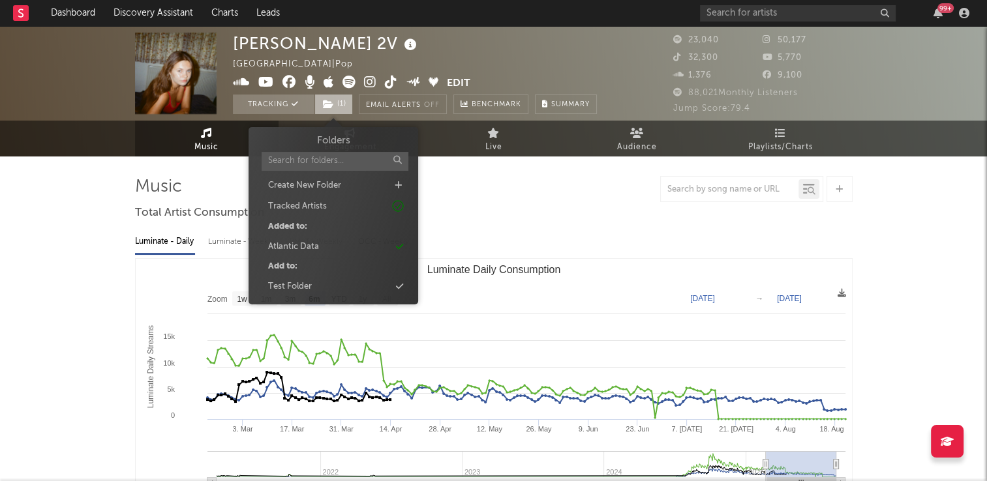
click at [340, 104] on span "( 1 )" at bounding box center [333, 105] width 38 height 20
click at [389, 80] on icon at bounding box center [391, 82] width 12 height 13
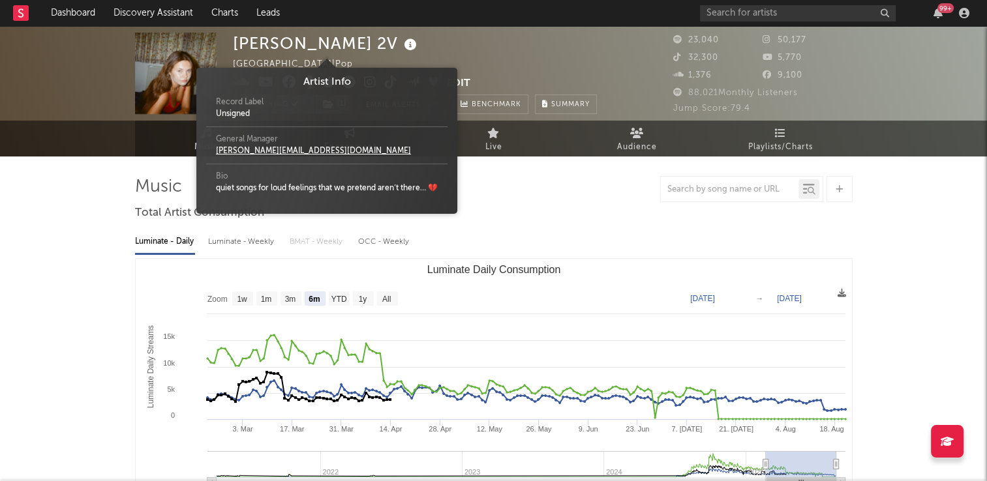
click at [401, 48] on icon at bounding box center [410, 45] width 19 height 18
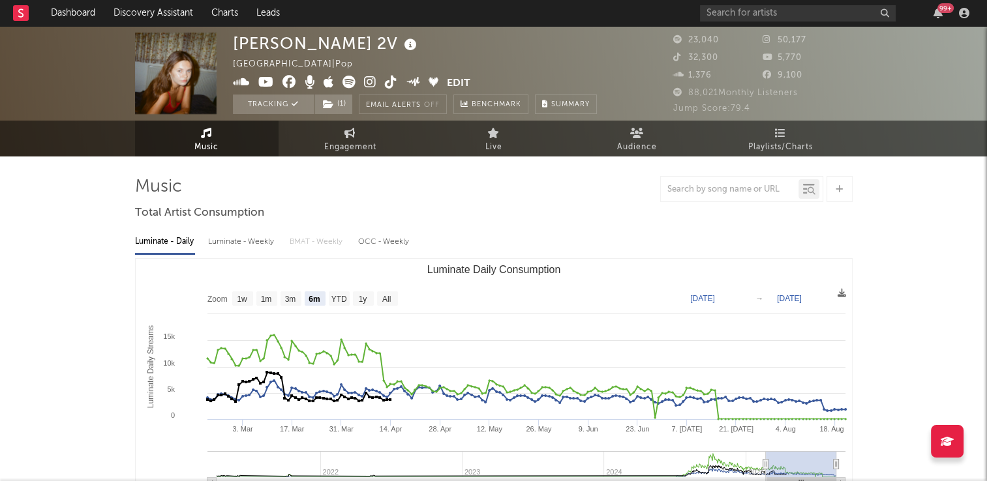
click at [492, 53] on div "Natalie 2V United Kingdom | Pop Edit Tracking ( 1 ) Email Alerts Off Benchmark …" at bounding box center [415, 74] width 364 height 82
drag, startPoint x: 216, startPoint y: 134, endPoint x: 272, endPoint y: 167, distance: 65.2
click at [216, 134] on link "Music" at bounding box center [206, 139] width 143 height 36
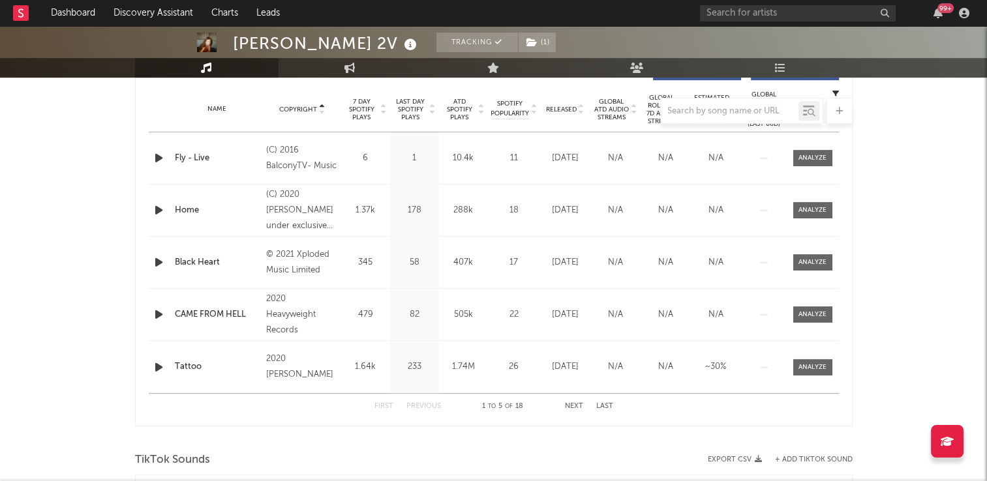
scroll to position [457, 0]
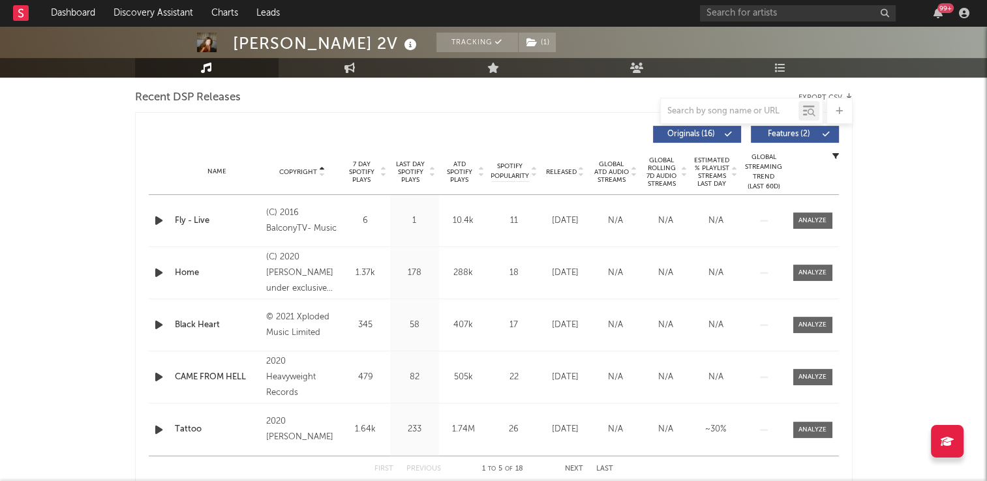
click at [322, 167] on icon at bounding box center [321, 169] width 7 height 5
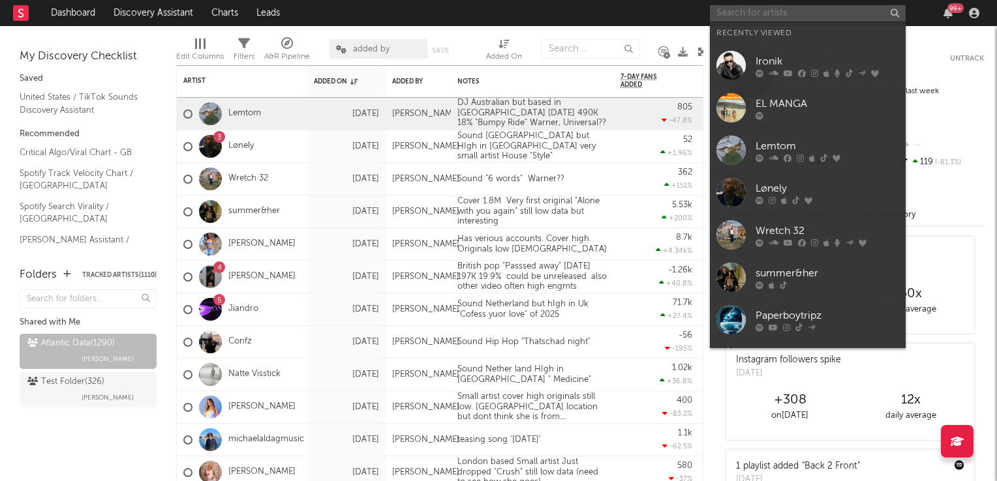
click at [744, 10] on input "text" at bounding box center [808, 13] width 196 height 16
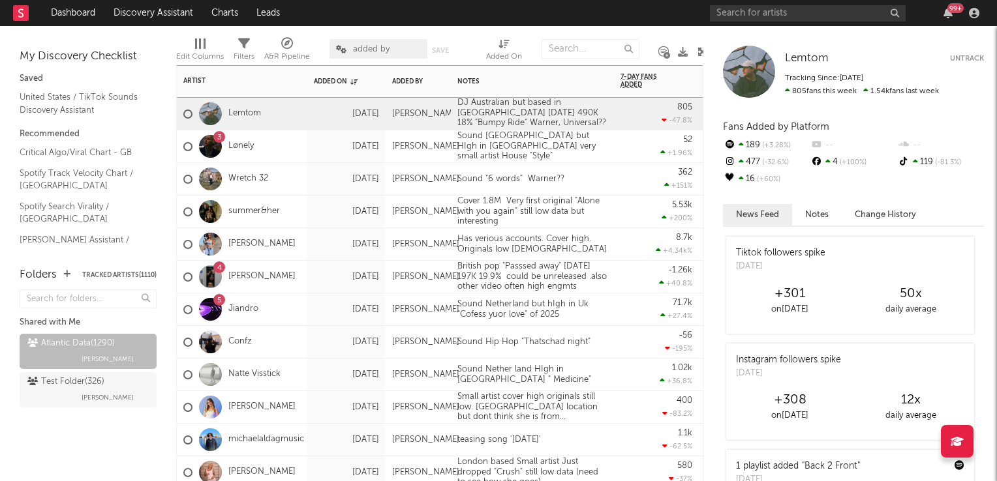
click at [622, 313] on div "71.7k +27.4 %" at bounding box center [656, 310] width 72 height 32
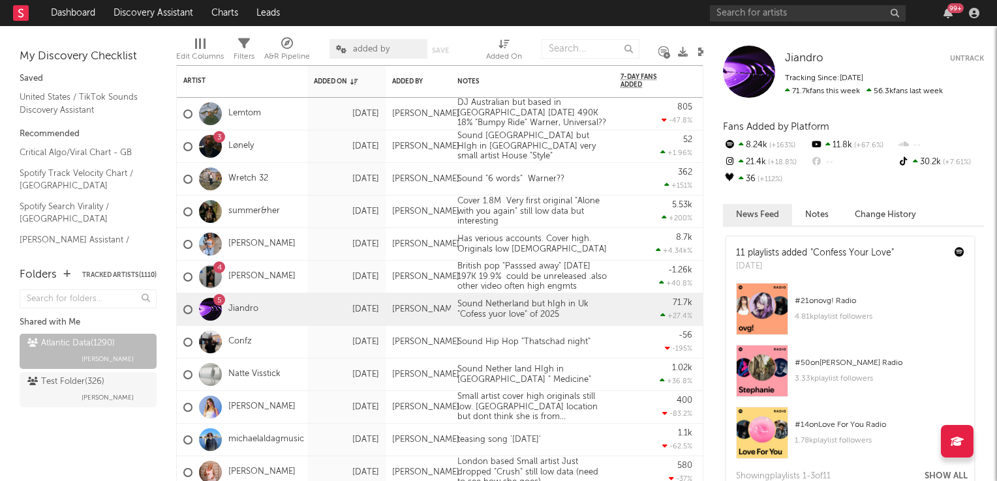
click at [699, 53] on icon at bounding box center [702, 52] width 10 height 10
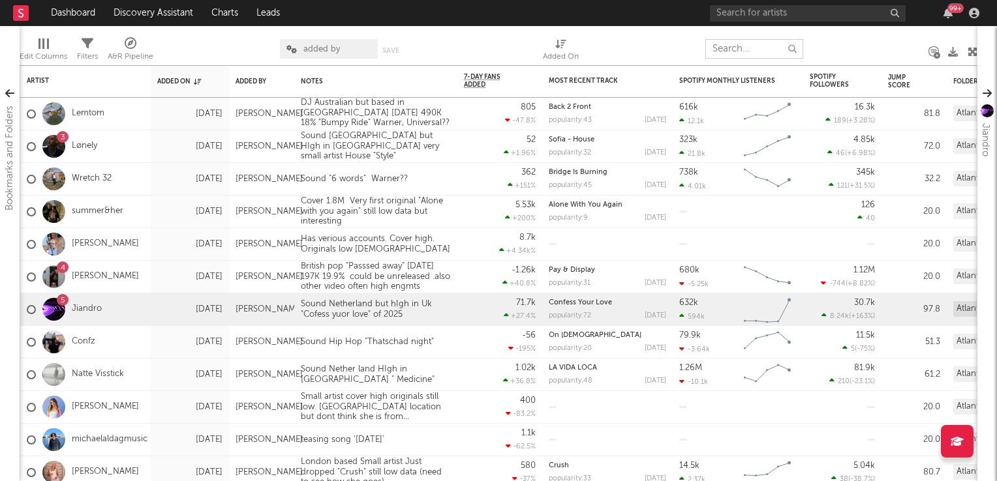
click at [724, 51] on input "text" at bounding box center [754, 49] width 98 height 20
click at [724, 51] on input "n" at bounding box center [754, 49] width 98 height 20
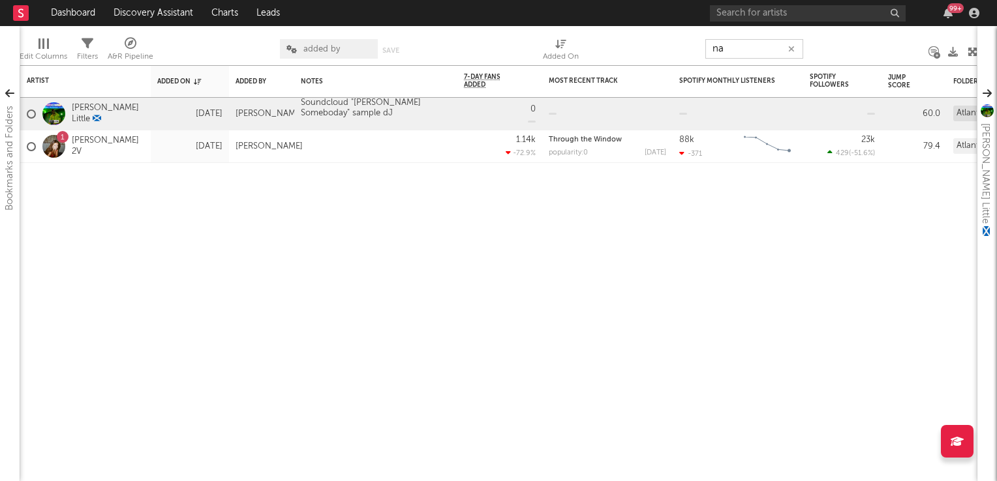
type input "n"
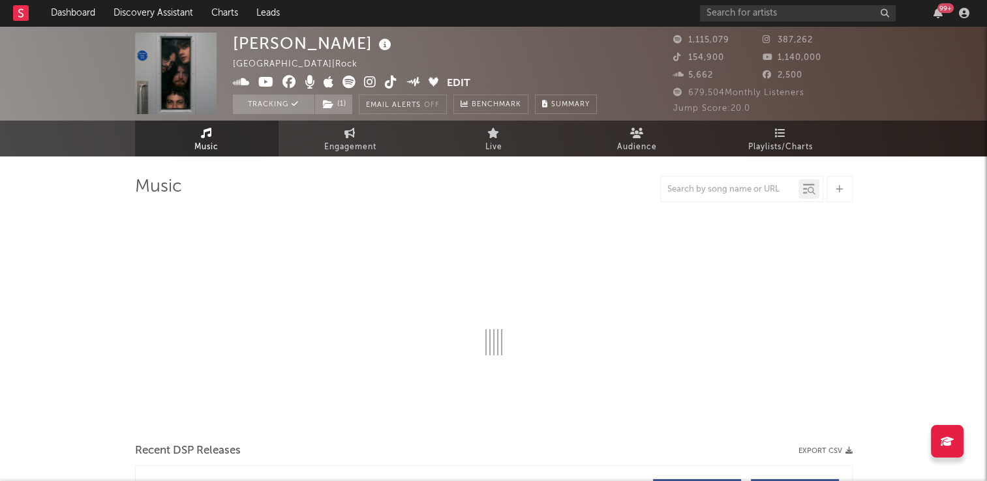
select select "6m"
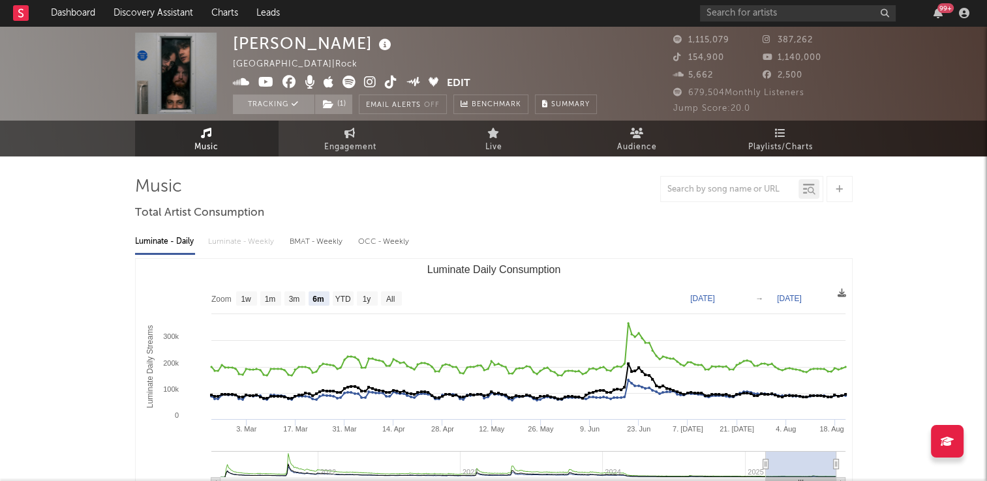
click at [386, 87] on icon at bounding box center [391, 82] width 12 height 13
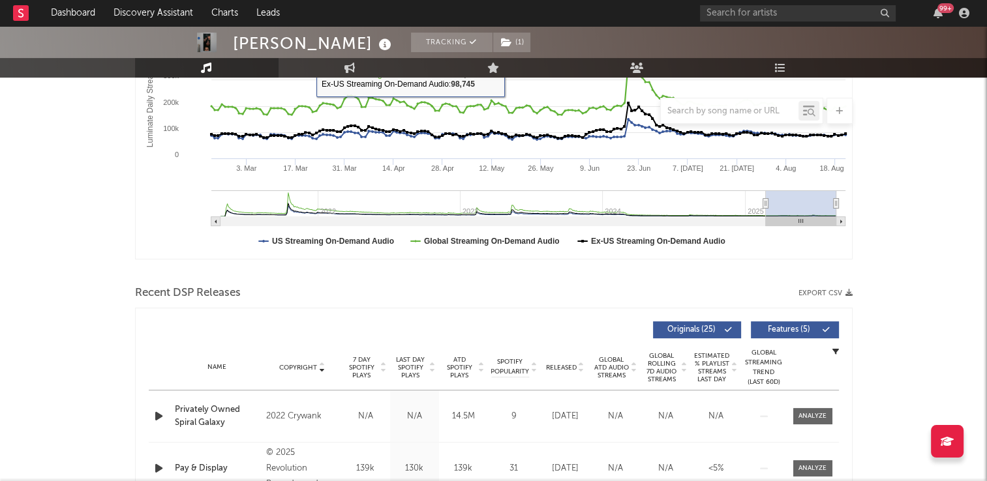
scroll to position [457, 0]
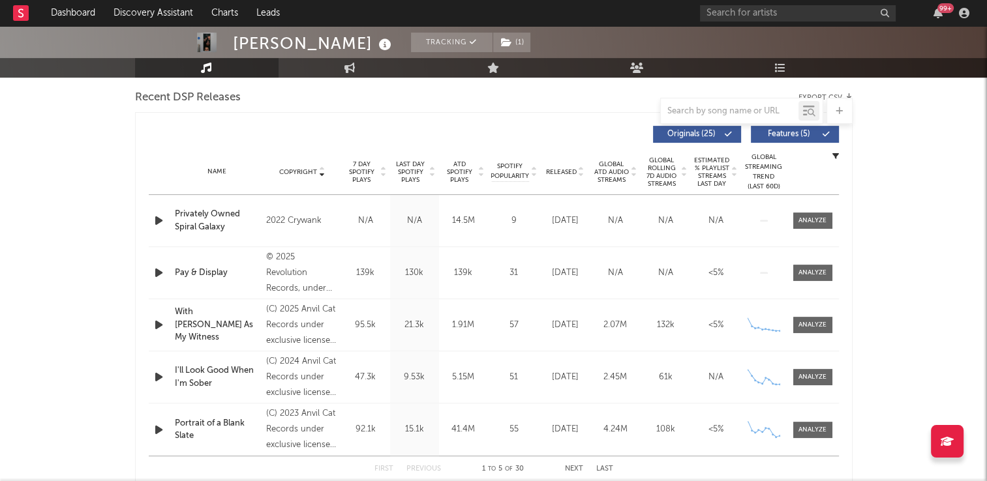
click at [322, 168] on icon at bounding box center [321, 169] width 7 height 5
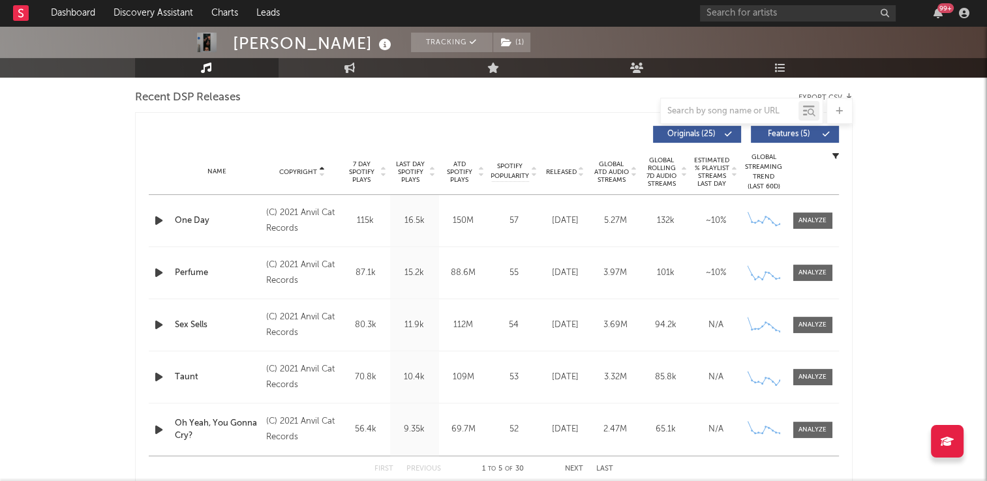
click at [322, 168] on icon at bounding box center [321, 169] width 7 height 5
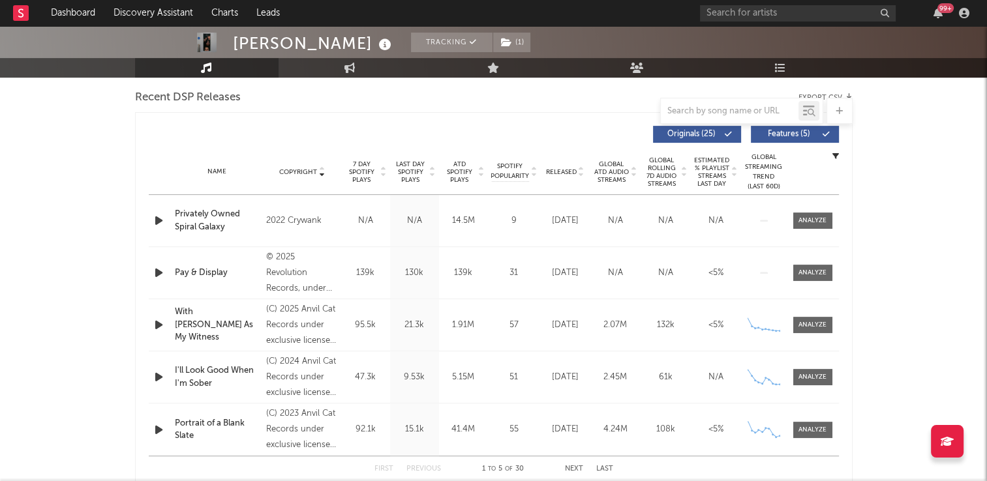
click at [158, 274] on icon "button" at bounding box center [159, 273] width 14 height 16
click at [158, 274] on icon "button" at bounding box center [158, 273] width 12 height 16
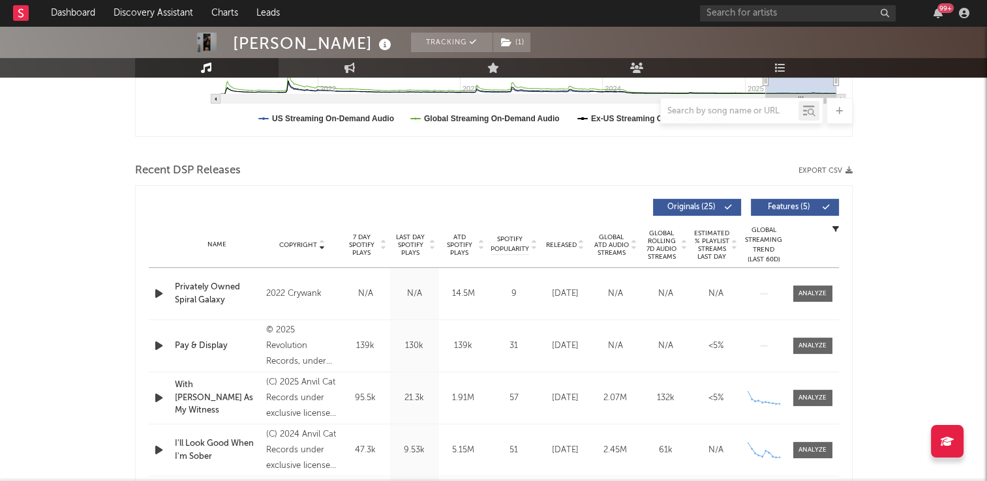
scroll to position [391, 0]
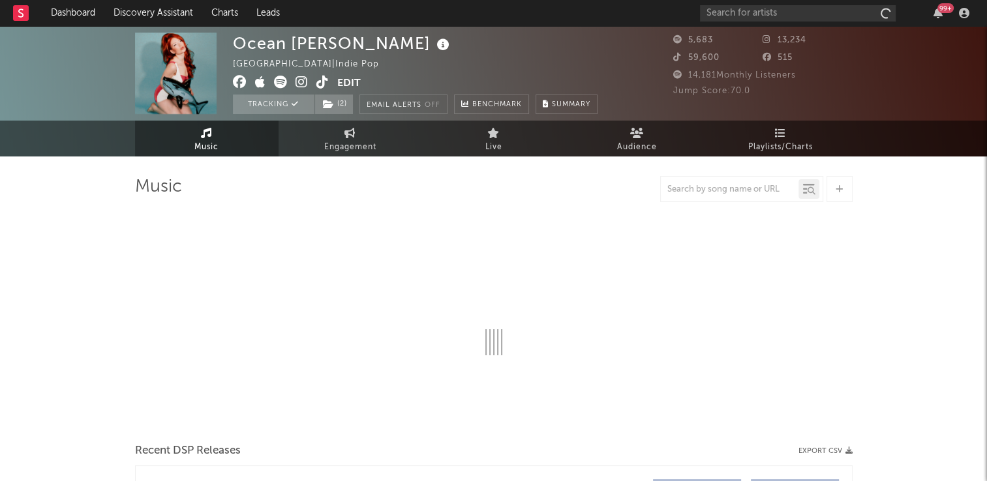
select select "6m"
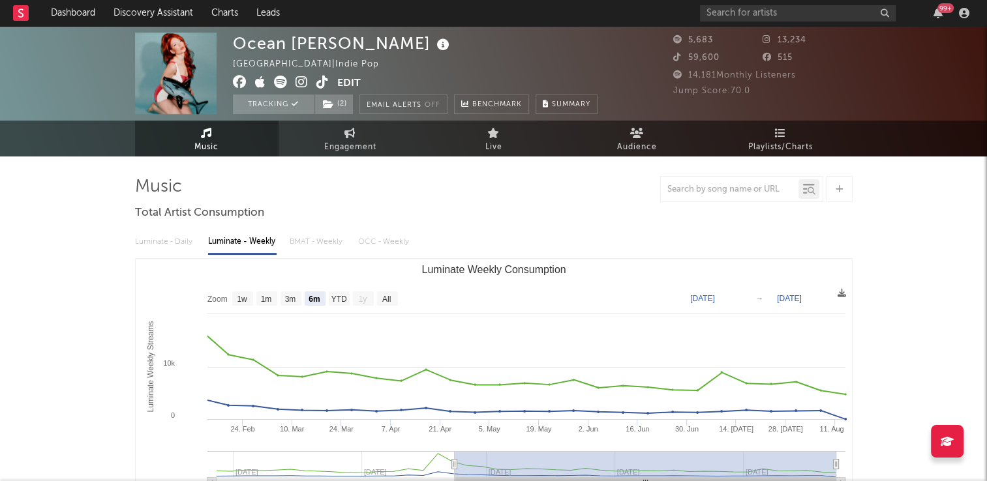
click at [322, 87] on icon at bounding box center [322, 82] width 12 height 13
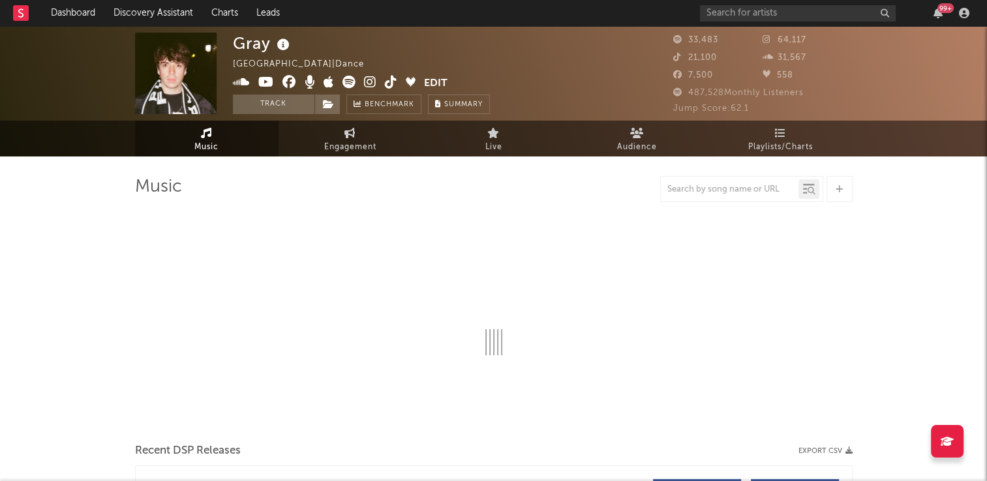
select select "6m"
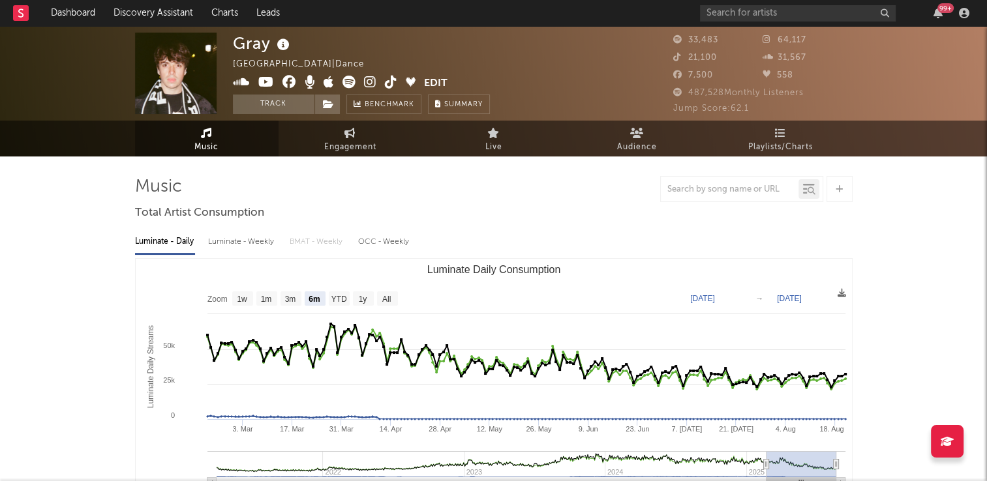
click at [284, 48] on icon at bounding box center [283, 45] width 19 height 18
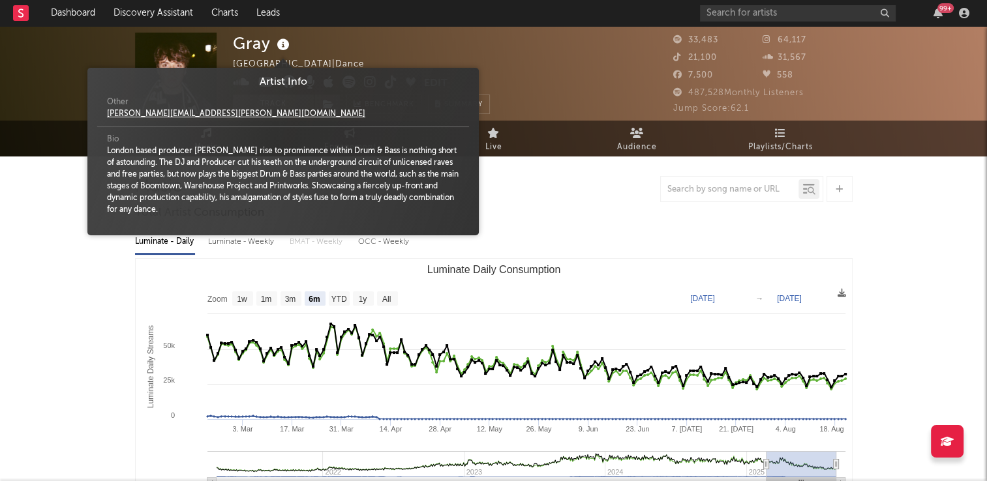
click at [555, 55] on div "Gray United Kingdom | Dance Edit Track Benchmark Summary" at bounding box center [445, 74] width 424 height 82
click at [287, 44] on icon at bounding box center [283, 45] width 19 height 18
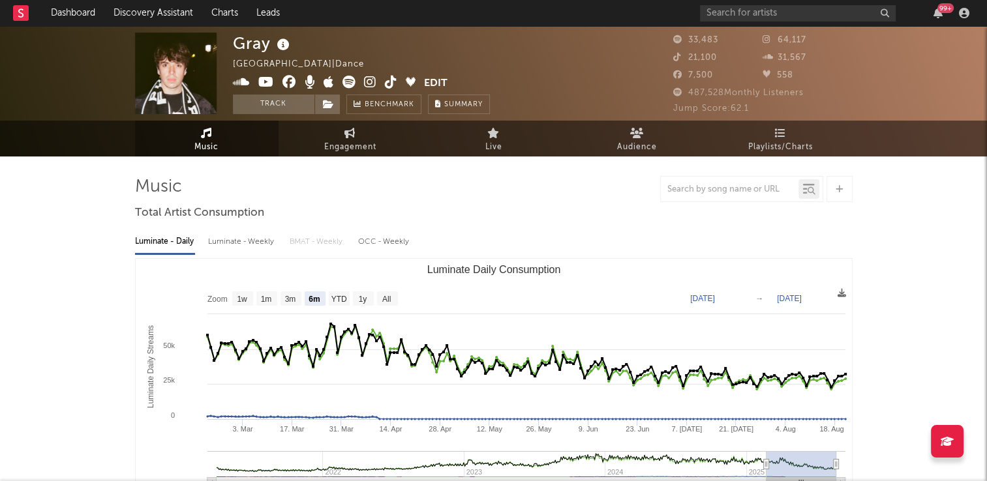
click at [545, 63] on div "Gray United Kingdom | Dance Edit Track Benchmark Summary" at bounding box center [445, 74] width 424 height 82
click at [273, 106] on button "Track" at bounding box center [274, 105] width 82 height 20
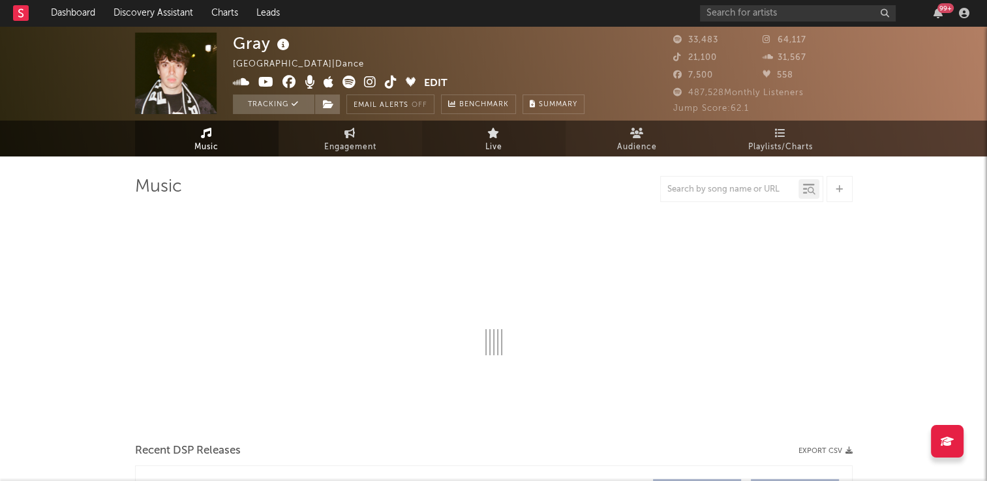
select select "6m"
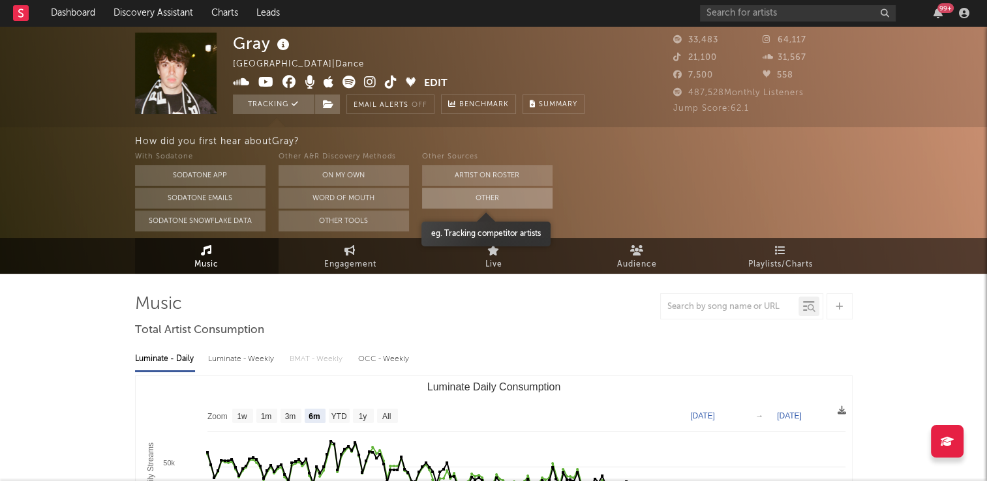
click at [486, 202] on button "Other" at bounding box center [487, 198] width 130 height 21
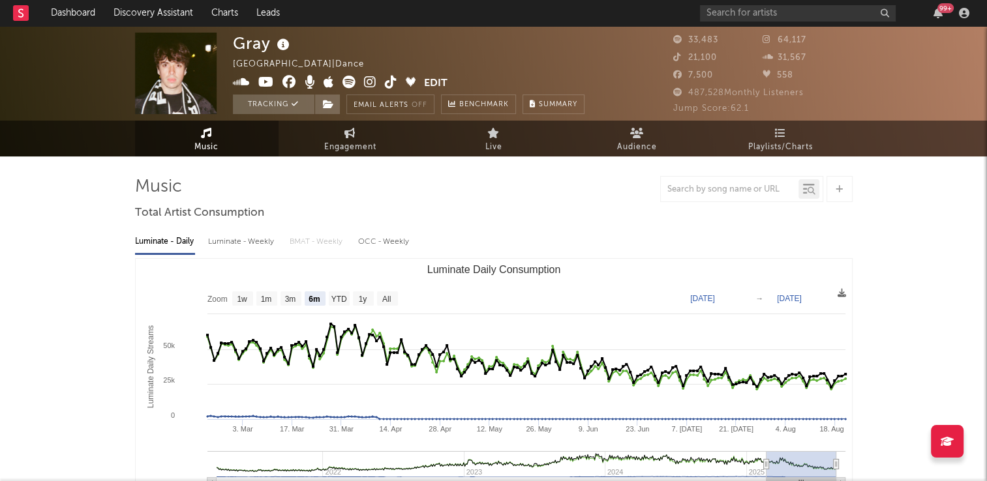
click at [388, 89] on icon at bounding box center [391, 82] width 12 height 13
click at [354, 138] on link "Engagement" at bounding box center [350, 139] width 143 height 36
select select "1w"
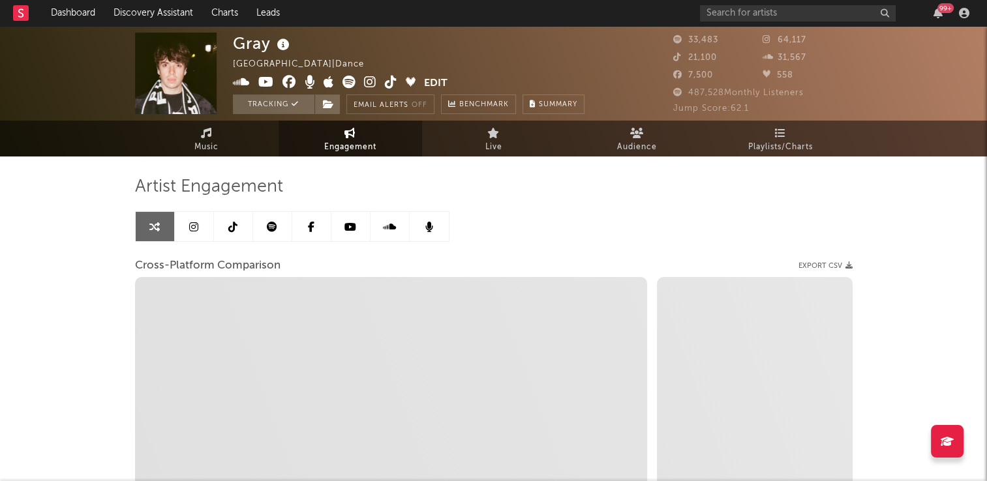
click at [229, 225] on icon at bounding box center [232, 227] width 9 height 10
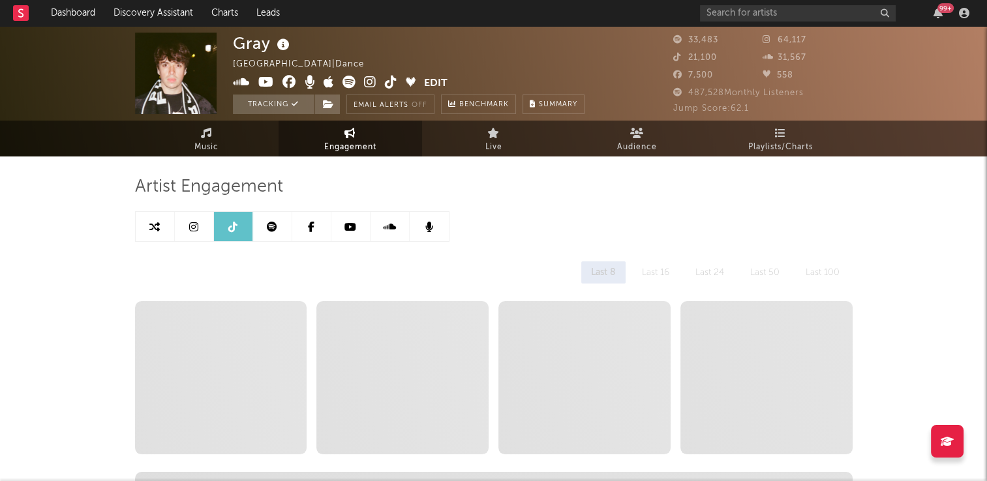
select select "6m"
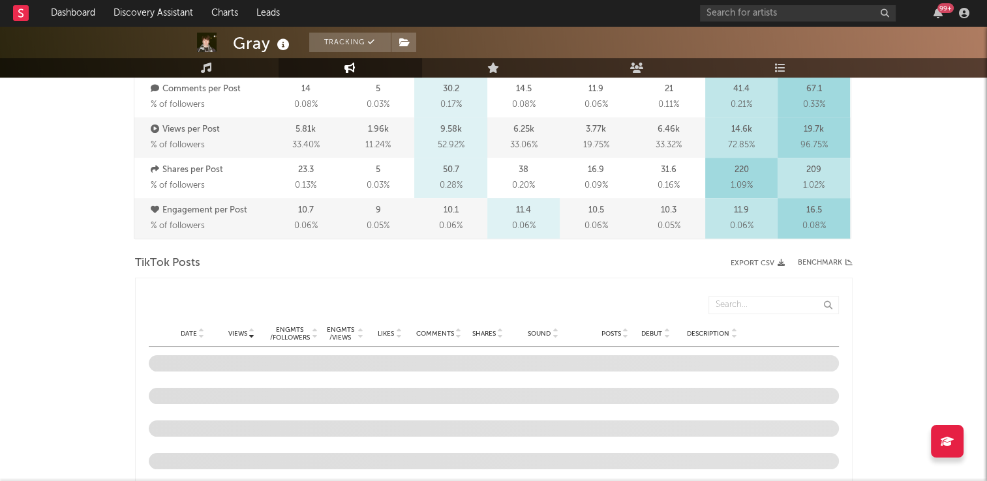
scroll to position [587, 0]
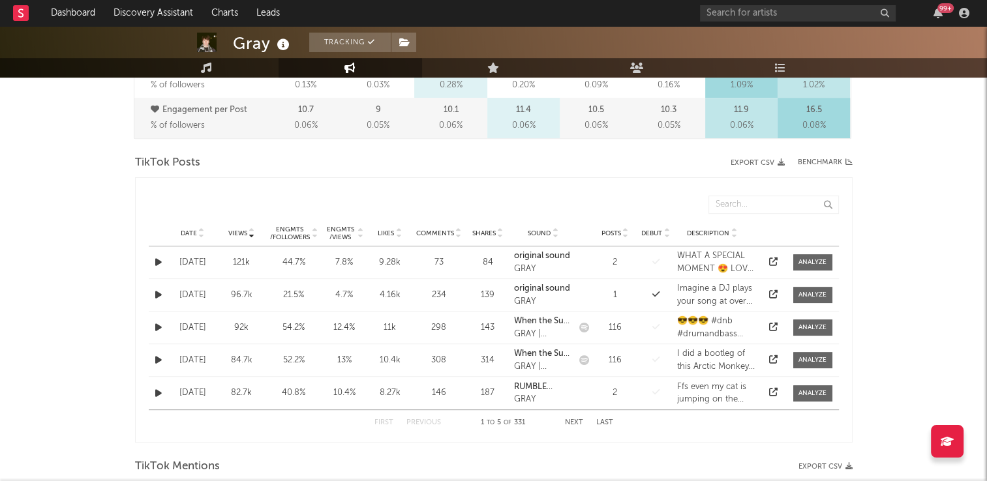
click at [198, 231] on icon at bounding box center [201, 230] width 7 height 5
click at [566, 421] on button "Next" at bounding box center [574, 422] width 18 height 7
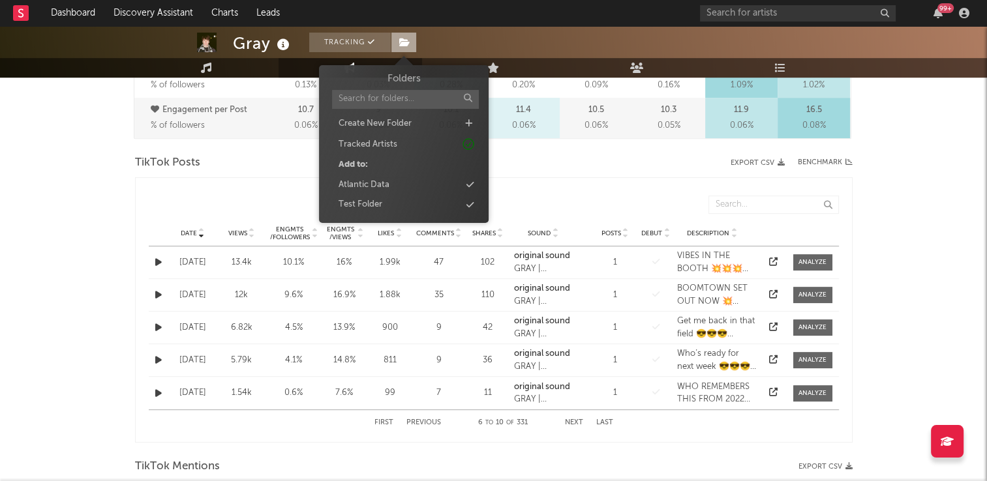
click at [405, 38] on icon at bounding box center [404, 42] width 11 height 9
click at [399, 185] on div "Atlantic Data" at bounding box center [404, 185] width 150 height 17
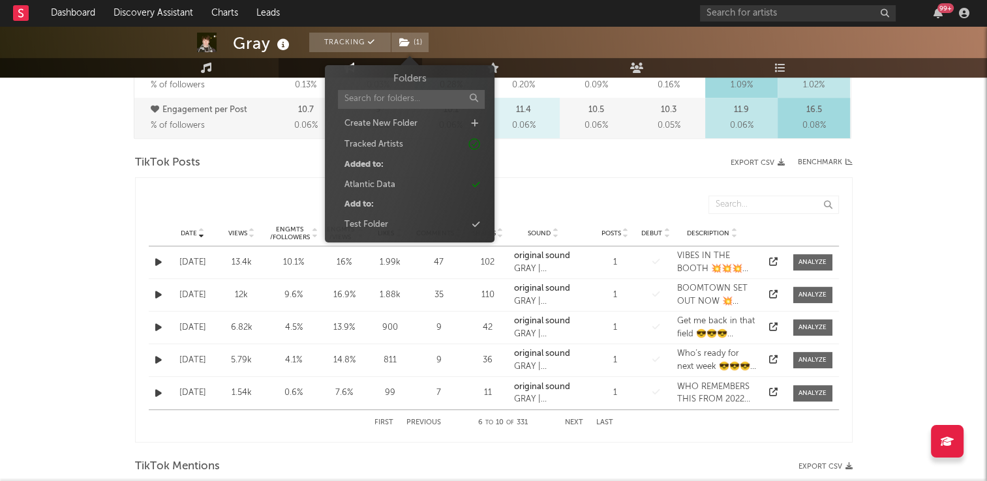
click at [201, 231] on icon at bounding box center [201, 230] width 7 height 5
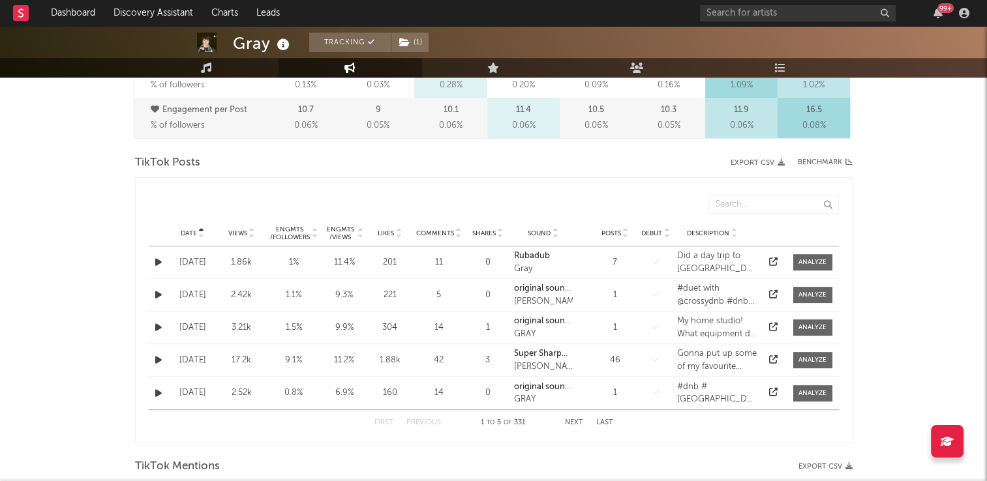
click at [575, 419] on button "Next" at bounding box center [574, 422] width 18 height 7
click at [203, 228] on icon at bounding box center [201, 230] width 7 height 5
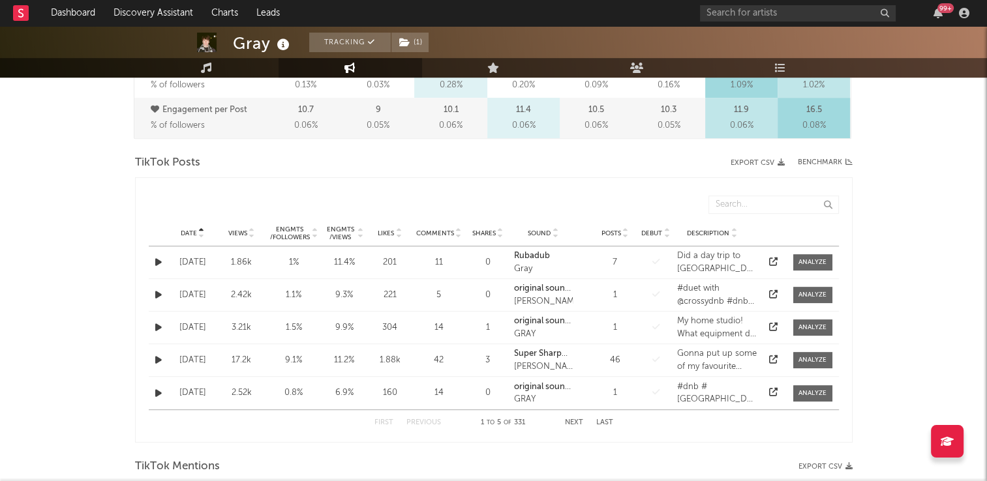
click at [203, 228] on icon at bounding box center [201, 230] width 7 height 5
click at [574, 419] on button "Next" at bounding box center [574, 422] width 18 height 7
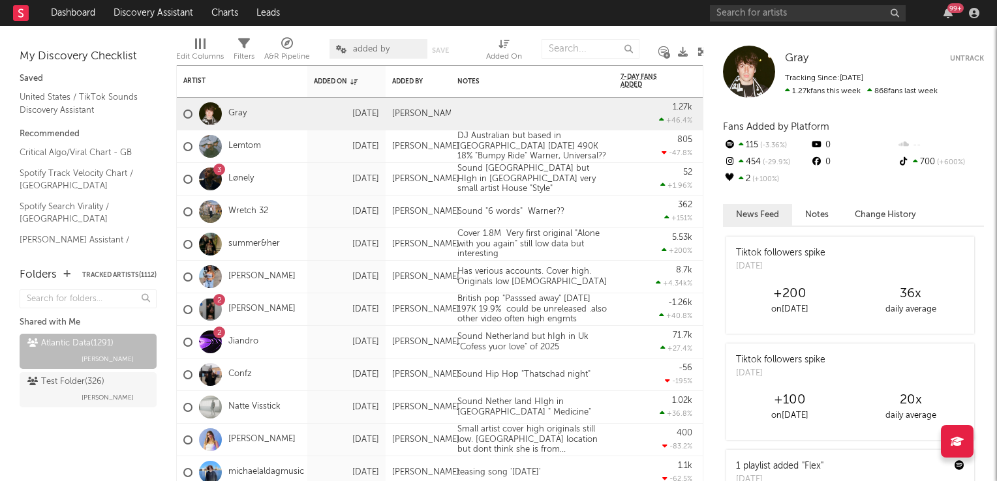
click at [700, 51] on icon at bounding box center [702, 52] width 10 height 10
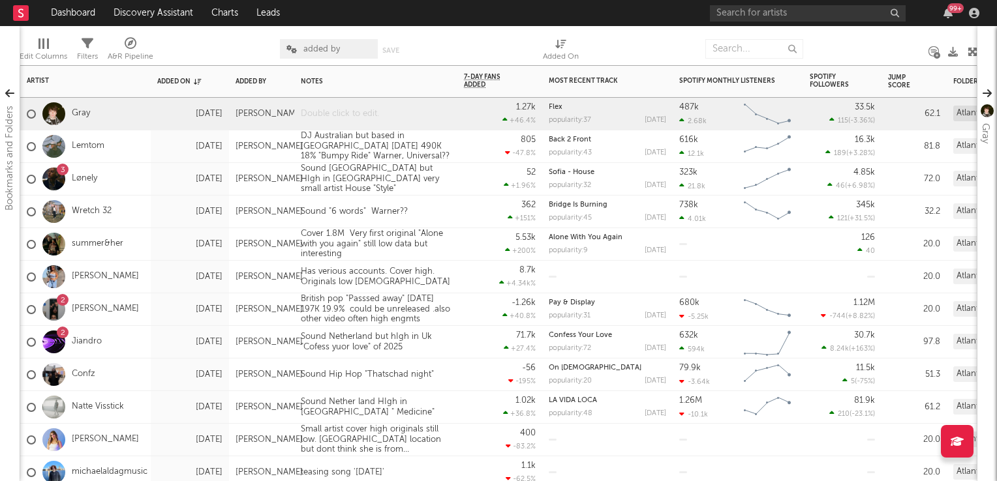
click at [391, 111] on div at bounding box center [375, 114] width 163 height 32
click at [392, 111] on div at bounding box center [375, 114] width 163 height 32
click at [476, 238] on div "5.53k +200 %" at bounding box center [500, 244] width 72 height 32
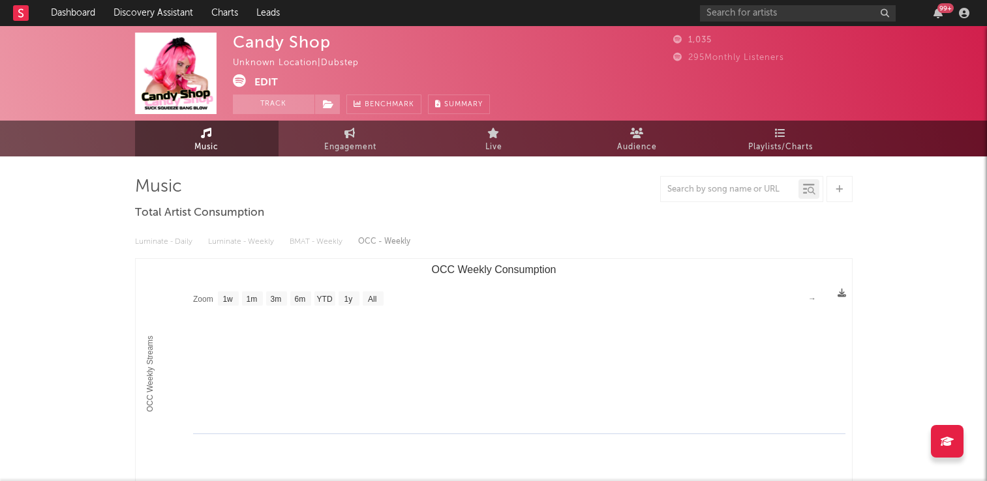
click at [145, 11] on link "Discovery Assistant" at bounding box center [153, 13] width 98 height 26
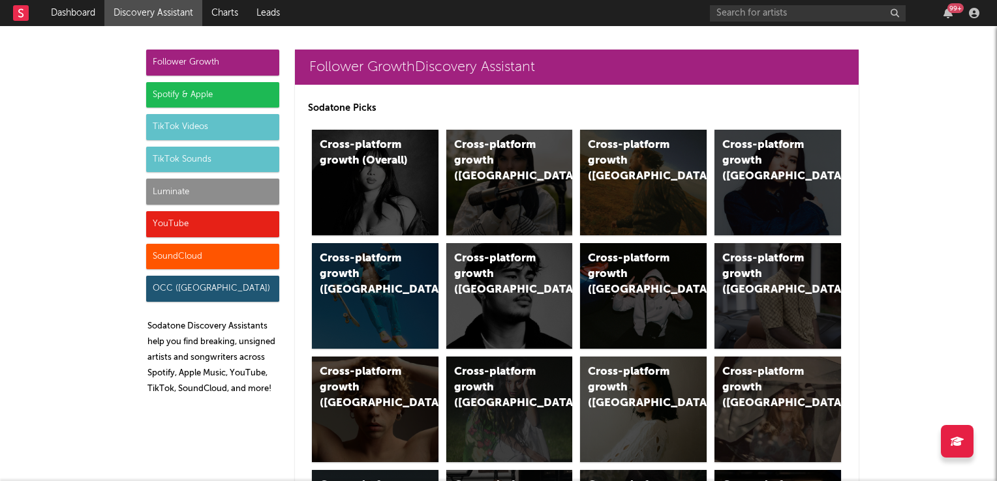
click at [190, 155] on div "TikTok Sounds" at bounding box center [212, 160] width 133 height 26
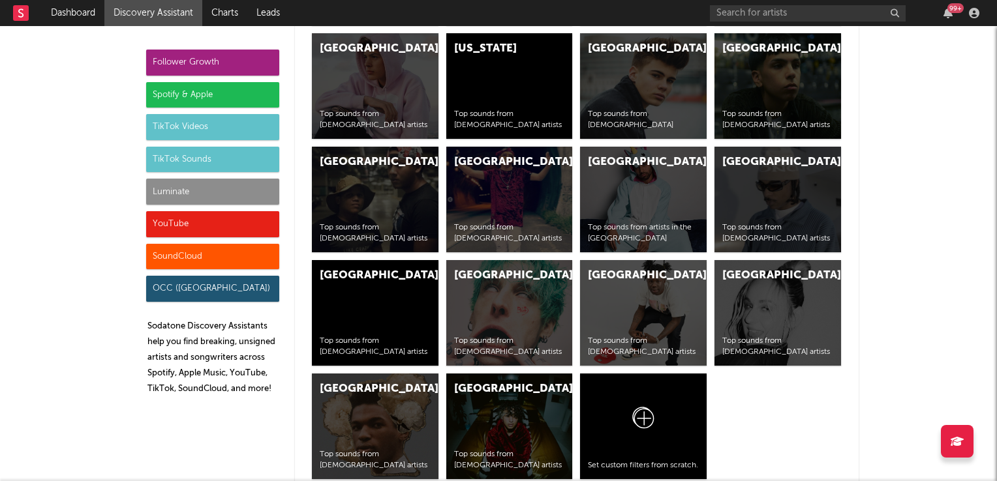
scroll to position [5795, 0]
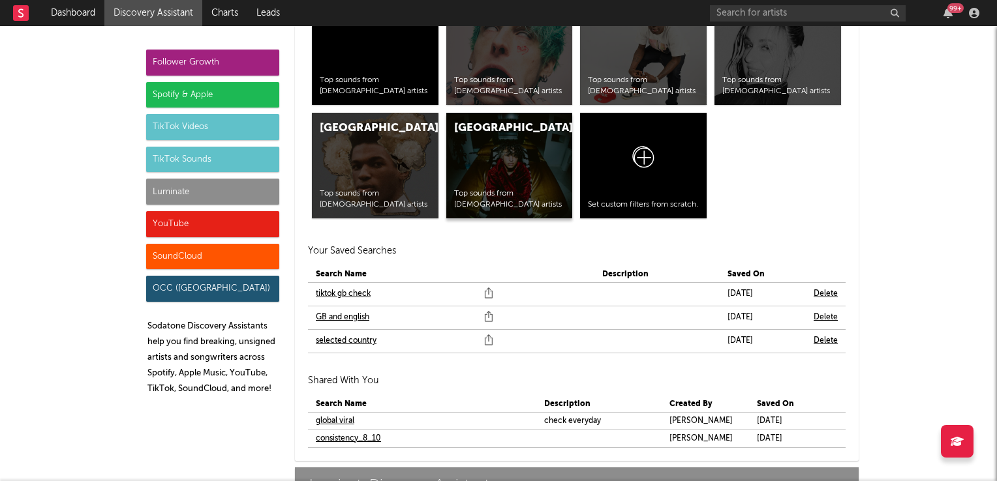
click at [493, 162] on div "United States Top sounds from [DEMOGRAPHIC_DATA] artists" at bounding box center [509, 166] width 127 height 106
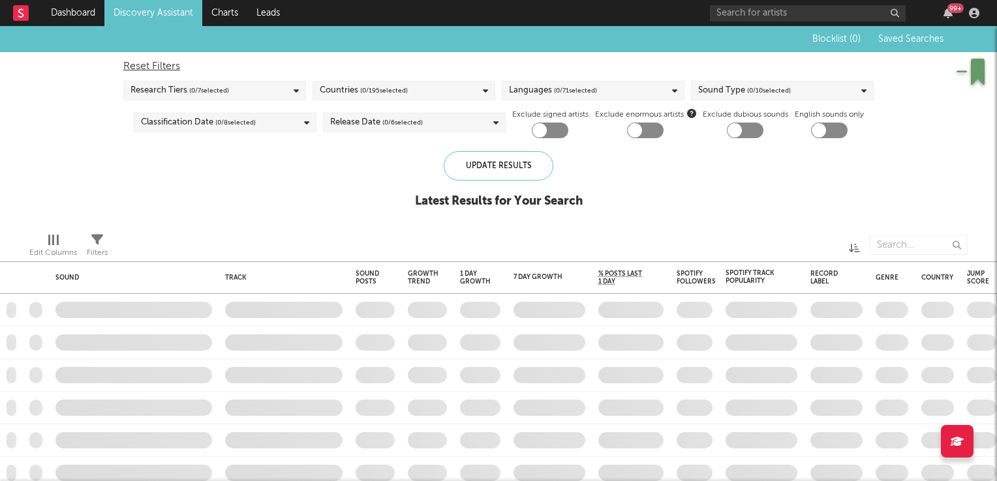
checkbox input "true"
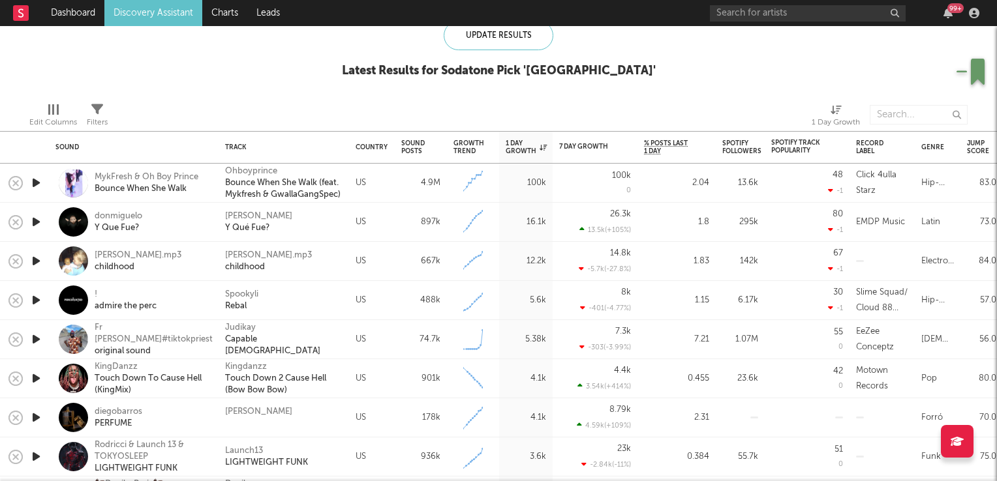
click at [36, 300] on icon "button" at bounding box center [36, 300] width 14 height 16
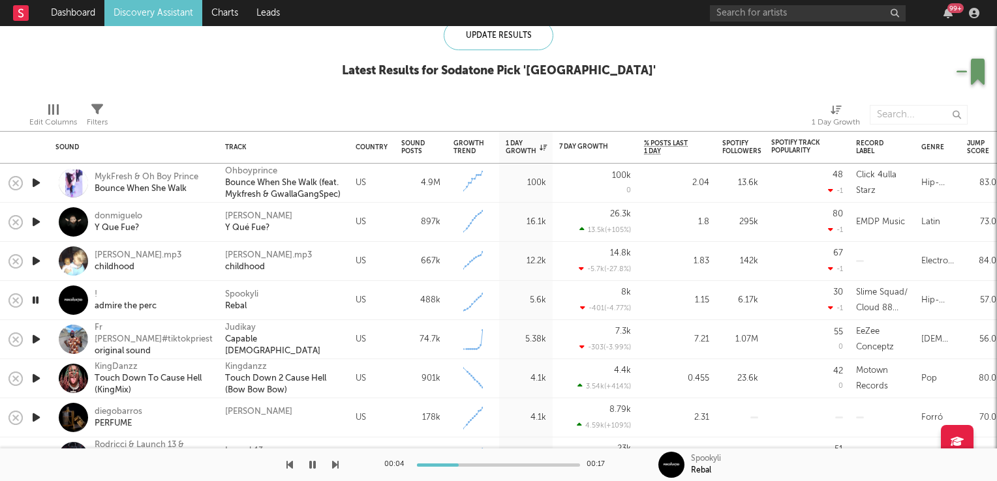
click at [35, 299] on icon "button" at bounding box center [35, 300] width 12 height 16
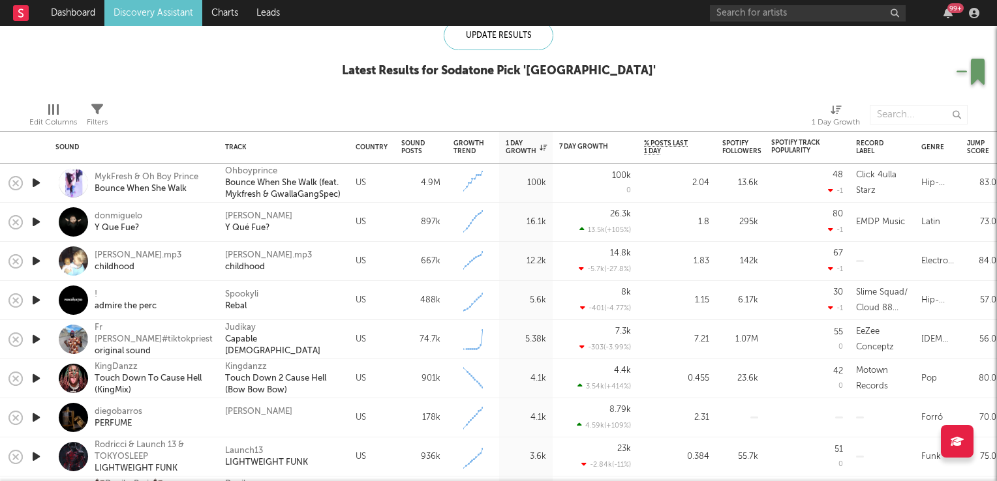
click at [34, 342] on icon "button" at bounding box center [36, 339] width 14 height 16
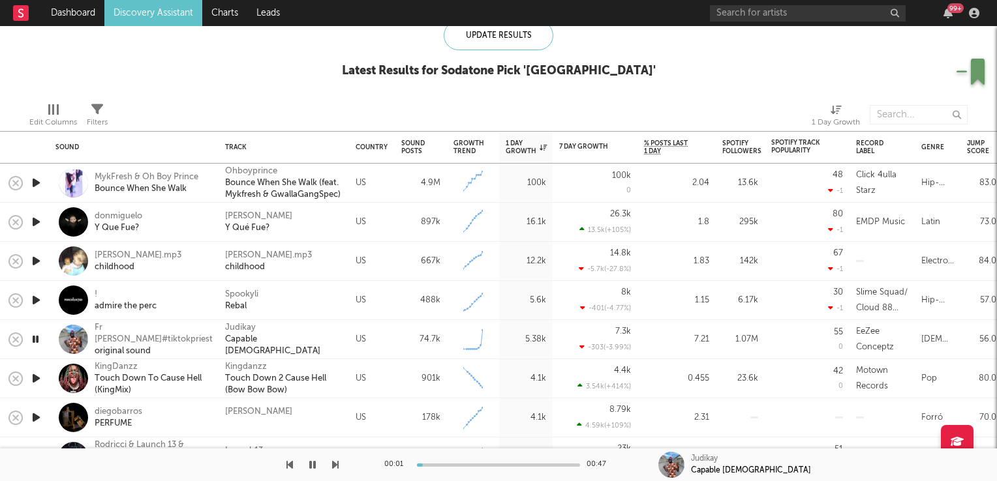
click at [34, 342] on icon "button" at bounding box center [35, 339] width 12 height 16
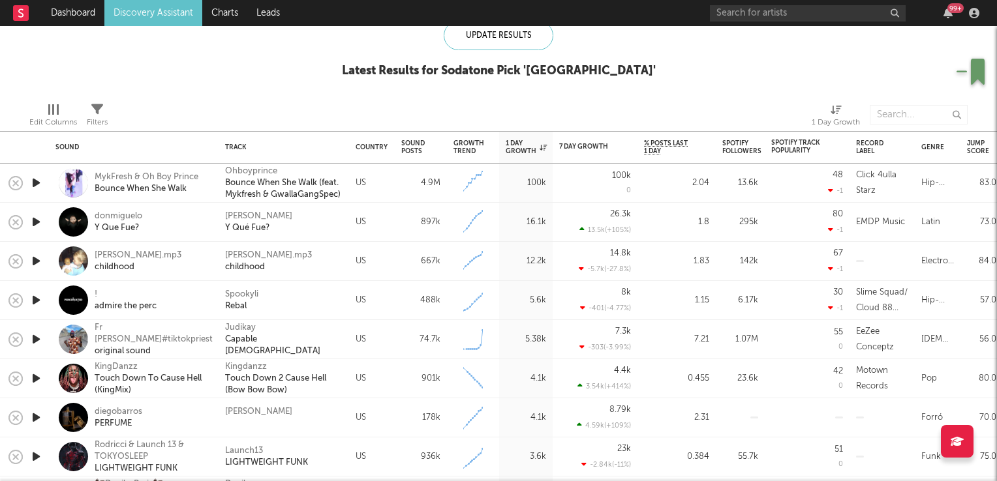
click at [39, 374] on icon "button" at bounding box center [36, 378] width 14 height 16
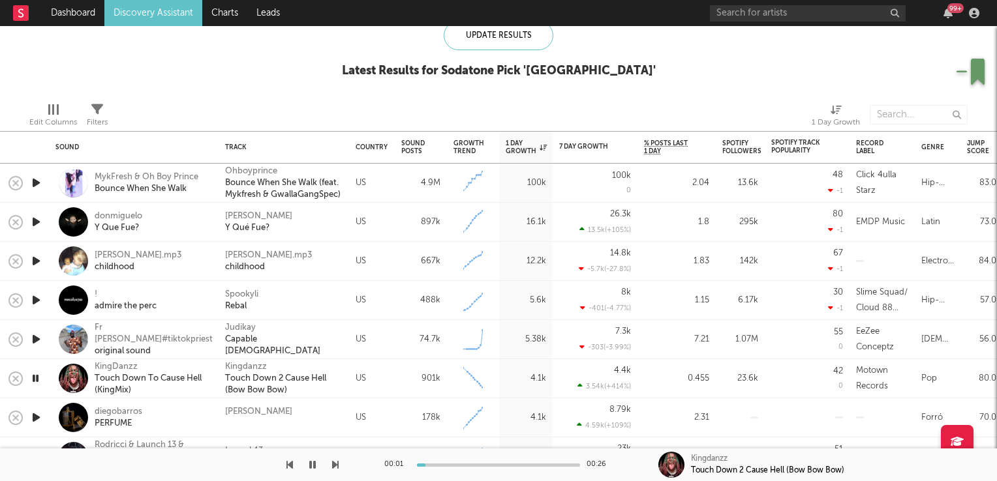
click at [39, 374] on icon "button" at bounding box center [35, 378] width 12 height 16
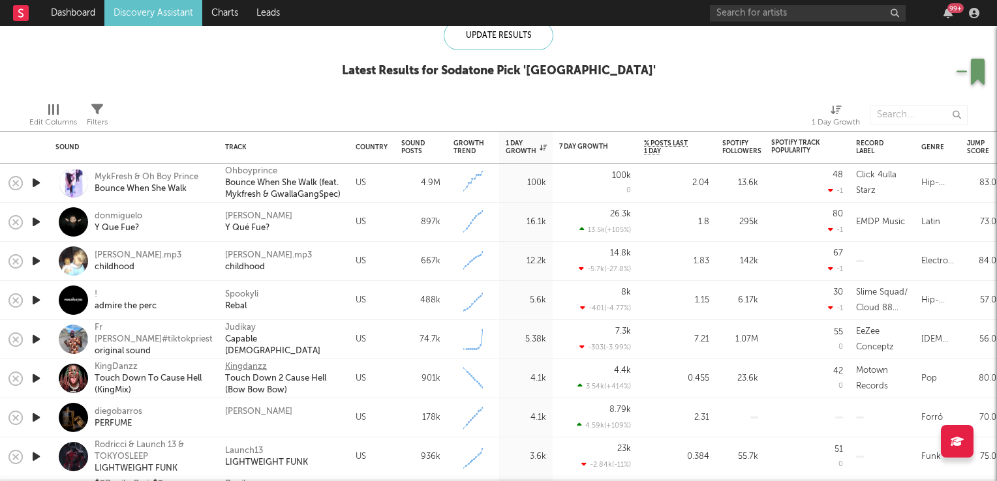
click at [230, 362] on div "Kingdanzz" at bounding box center [246, 367] width 42 height 12
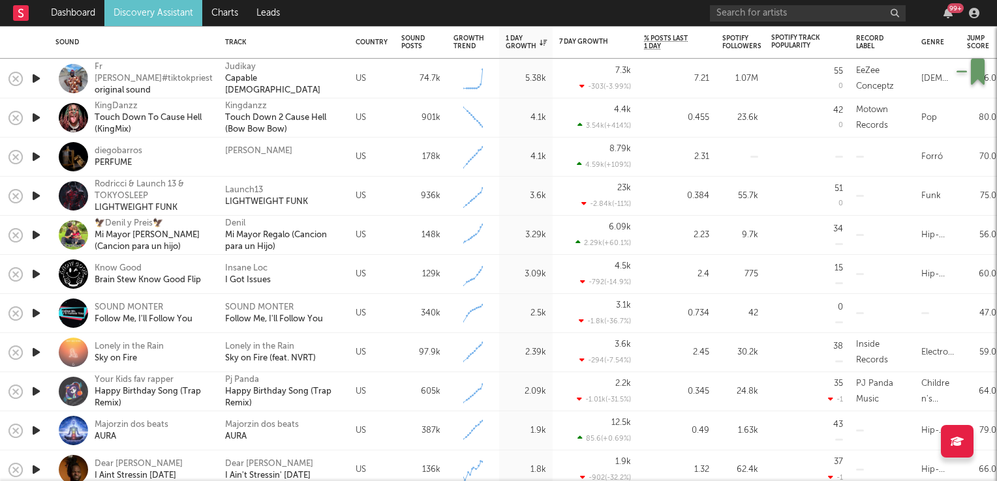
click at [36, 352] on icon "button" at bounding box center [36, 352] width 14 height 16
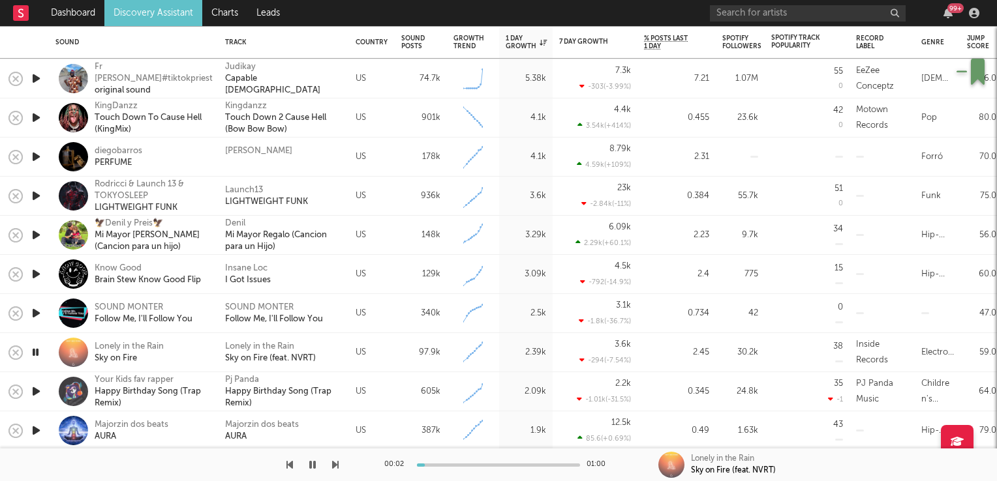
click at [36, 352] on icon "button" at bounding box center [35, 352] width 12 height 16
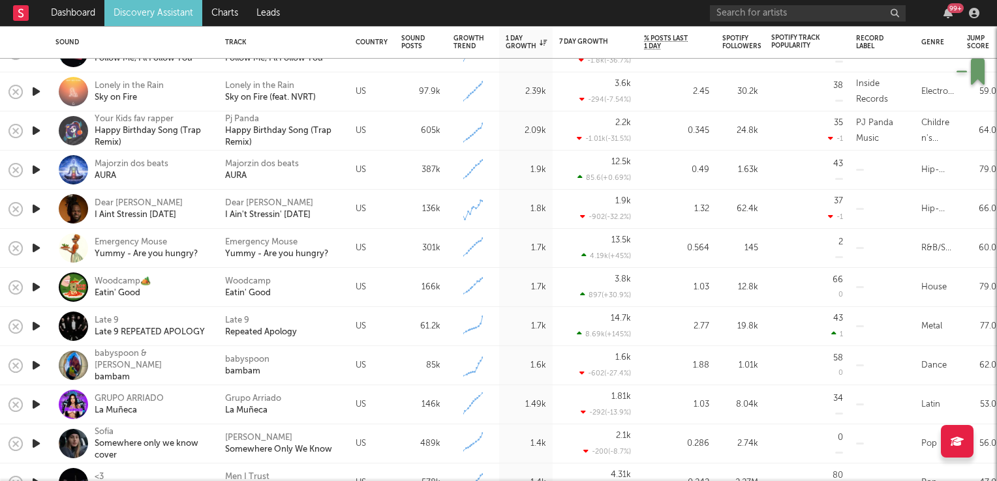
click at [37, 329] on icon "button" at bounding box center [36, 326] width 14 height 16
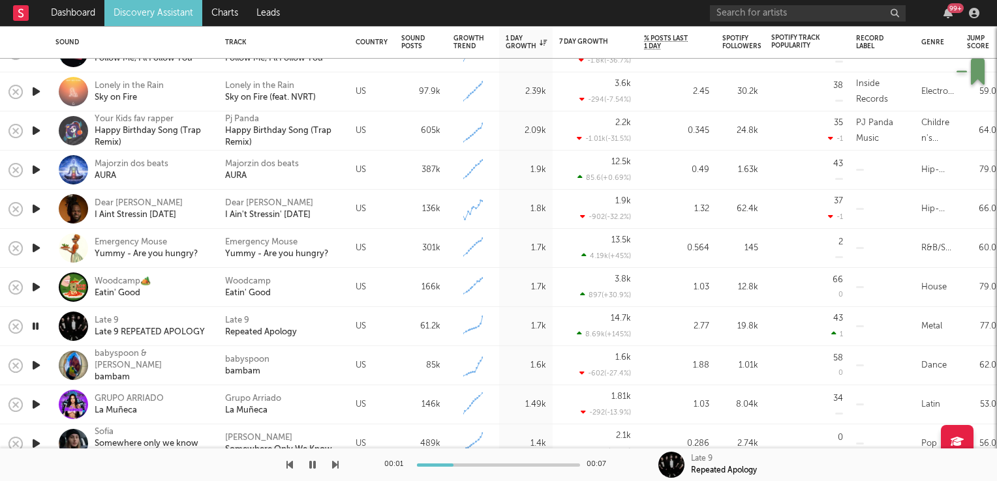
click at [37, 329] on icon "button" at bounding box center [35, 326] width 12 height 16
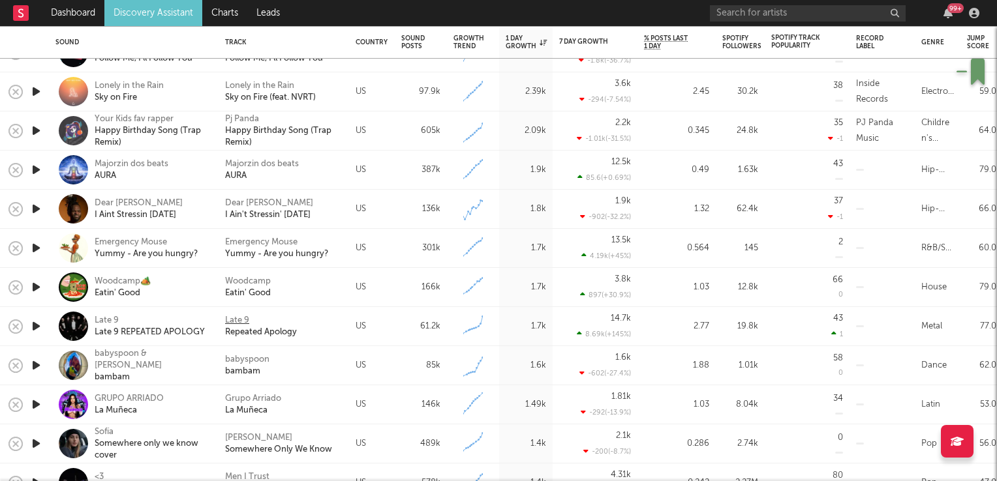
click at [243, 322] on div "Late 9" at bounding box center [237, 321] width 24 height 12
click at [36, 364] on icon "button" at bounding box center [36, 365] width 14 height 16
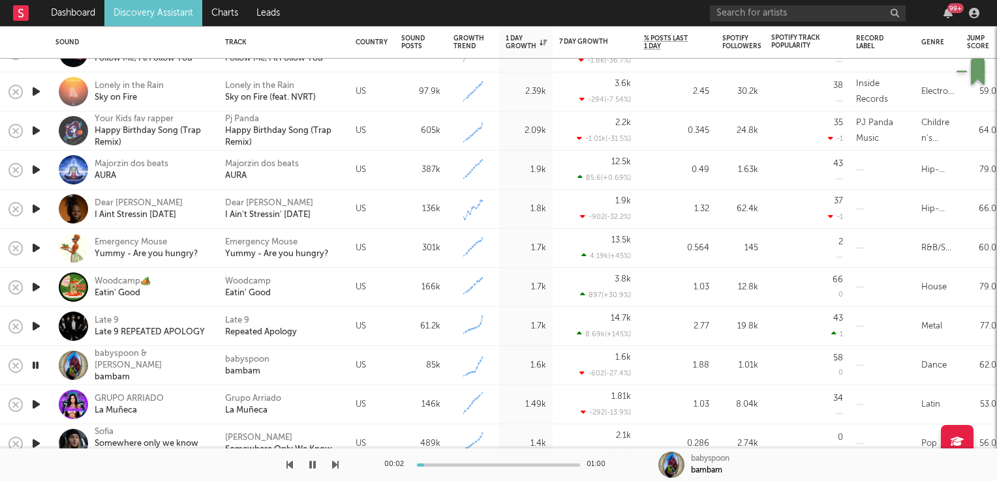
click at [36, 364] on icon "button" at bounding box center [35, 365] width 12 height 16
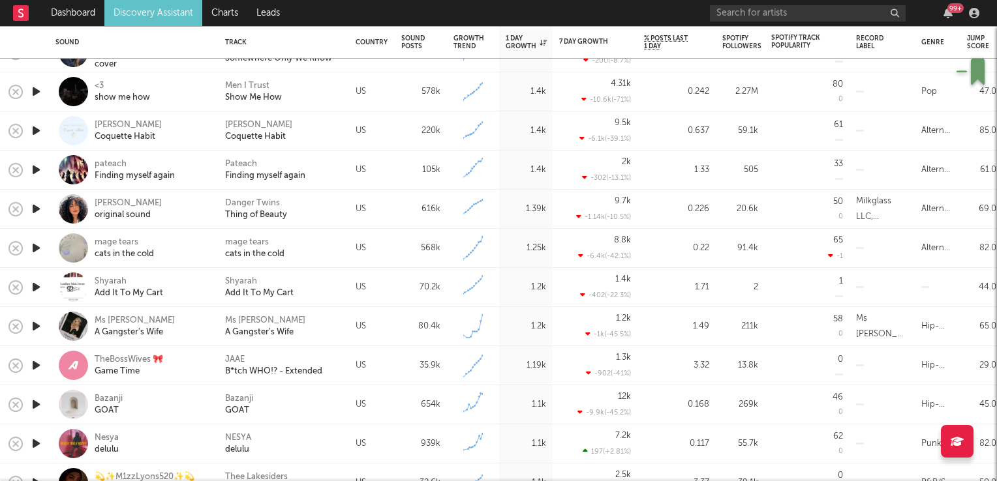
click at [34, 366] on icon "button" at bounding box center [36, 365] width 14 height 16
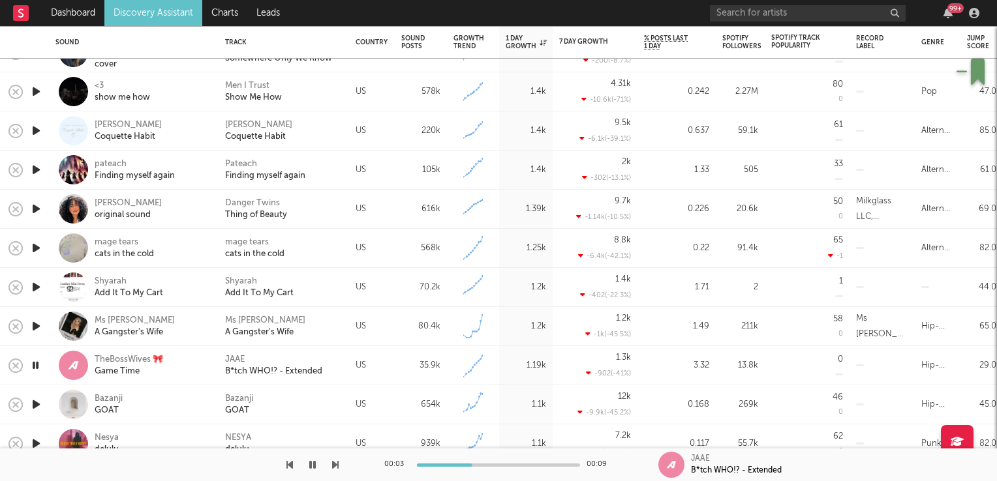
click at [34, 366] on icon "button" at bounding box center [35, 365] width 12 height 16
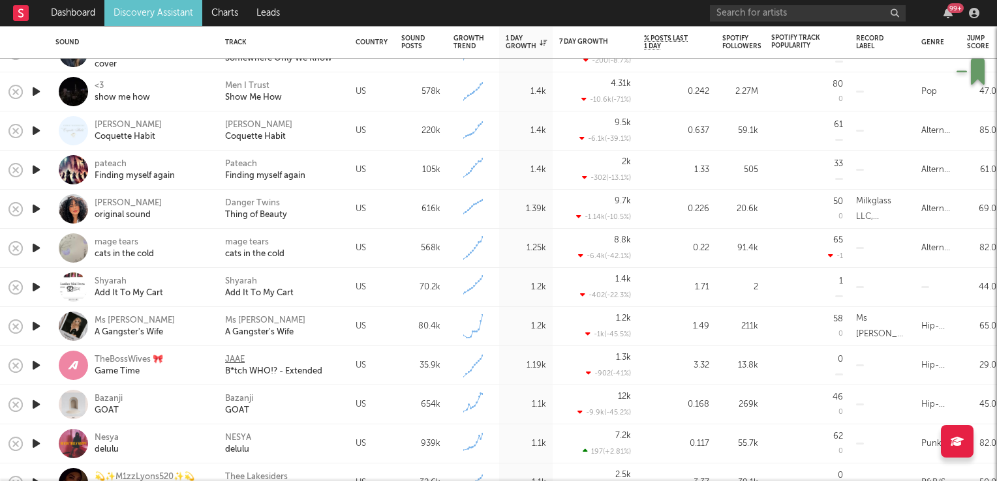
click at [240, 363] on div "JAAE" at bounding box center [235, 360] width 20 height 12
